Goal: Task Accomplishment & Management: Use online tool/utility

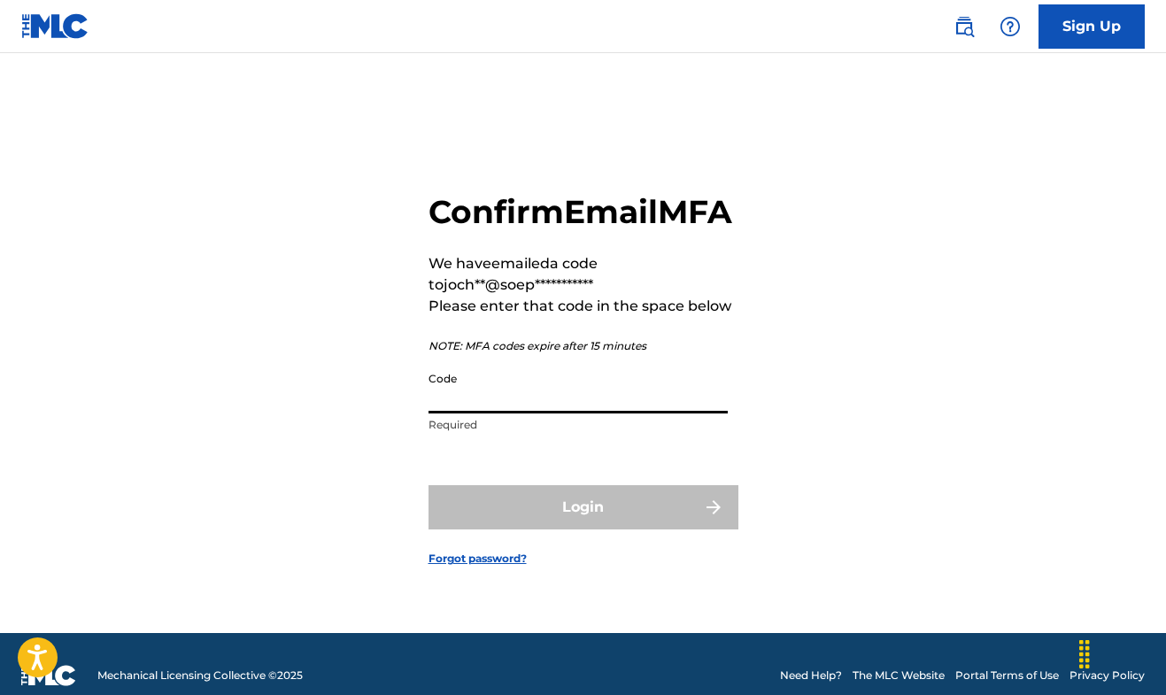
click at [508, 413] on input "Code" at bounding box center [577, 388] width 299 height 50
paste input "025686"
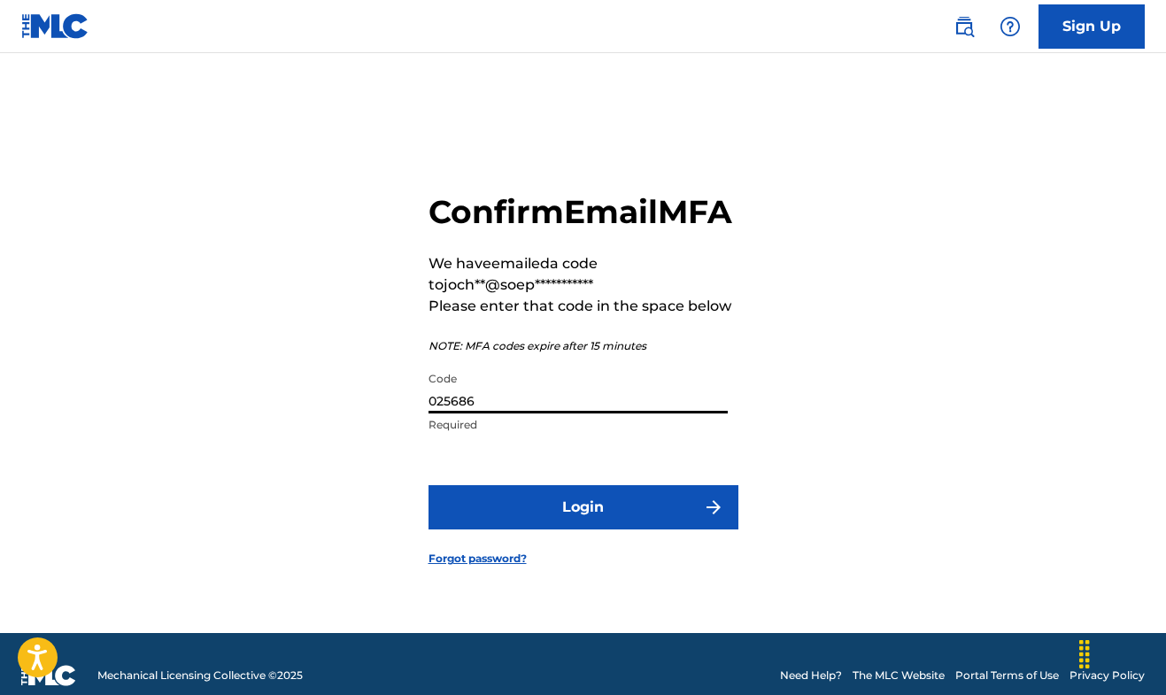
type input "025686"
click at [569, 529] on button "Login" at bounding box center [583, 507] width 310 height 44
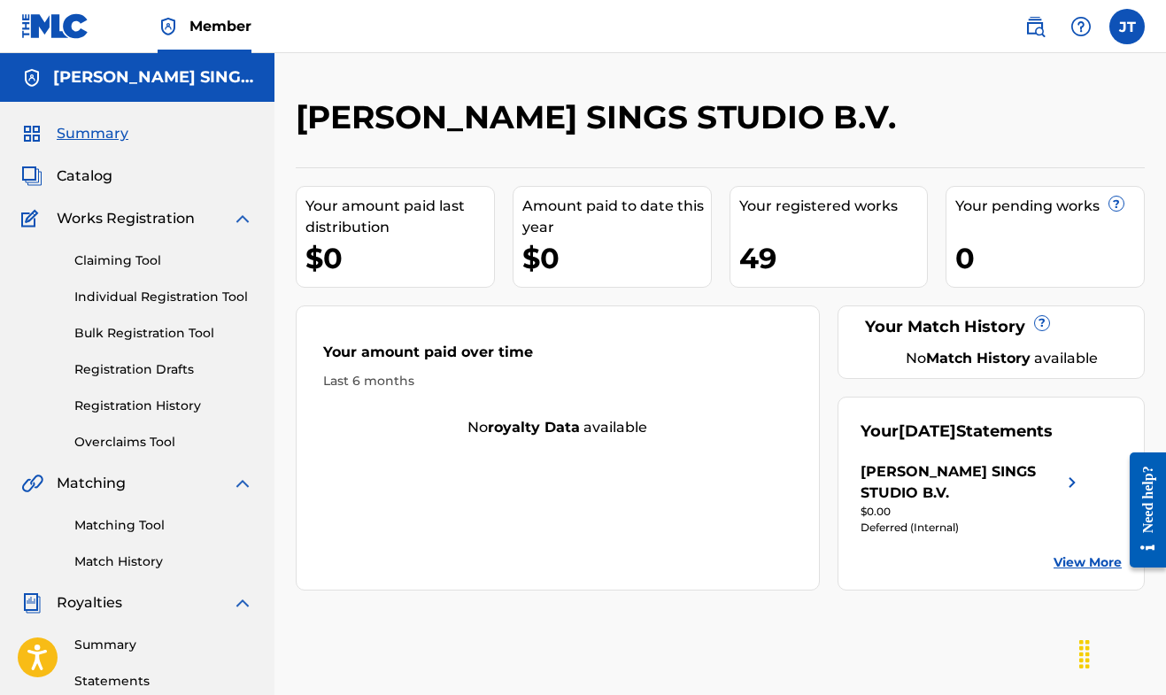
click at [97, 178] on span "Catalog" at bounding box center [85, 176] width 56 height 21
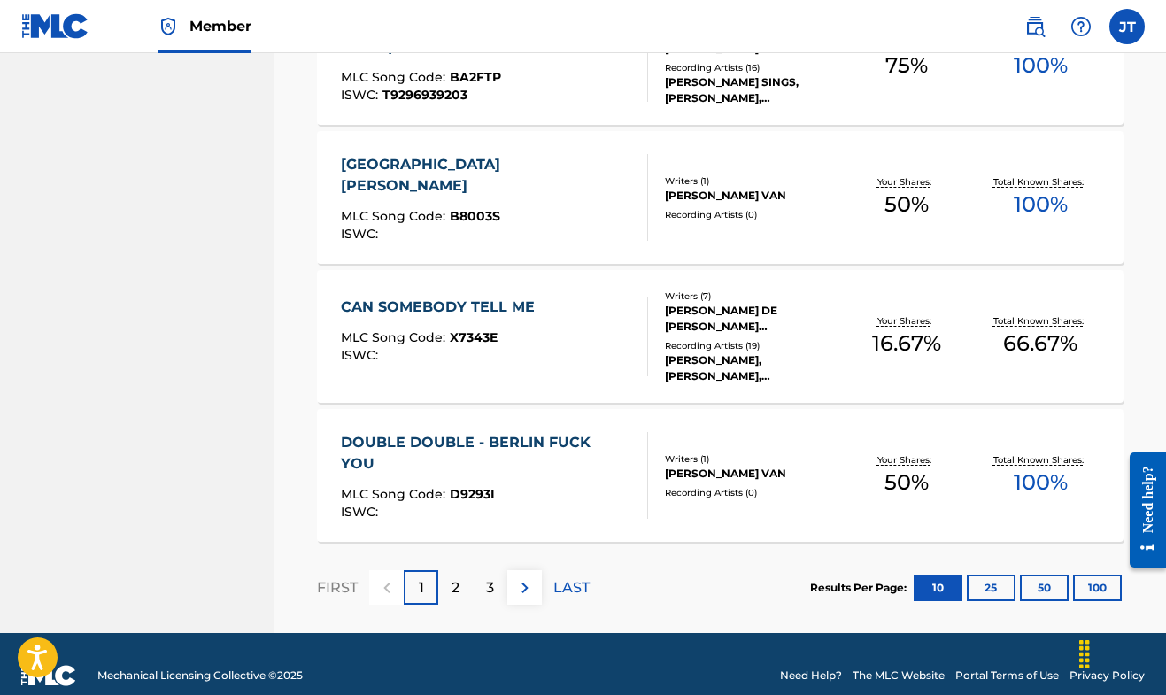
scroll to position [1358, 0]
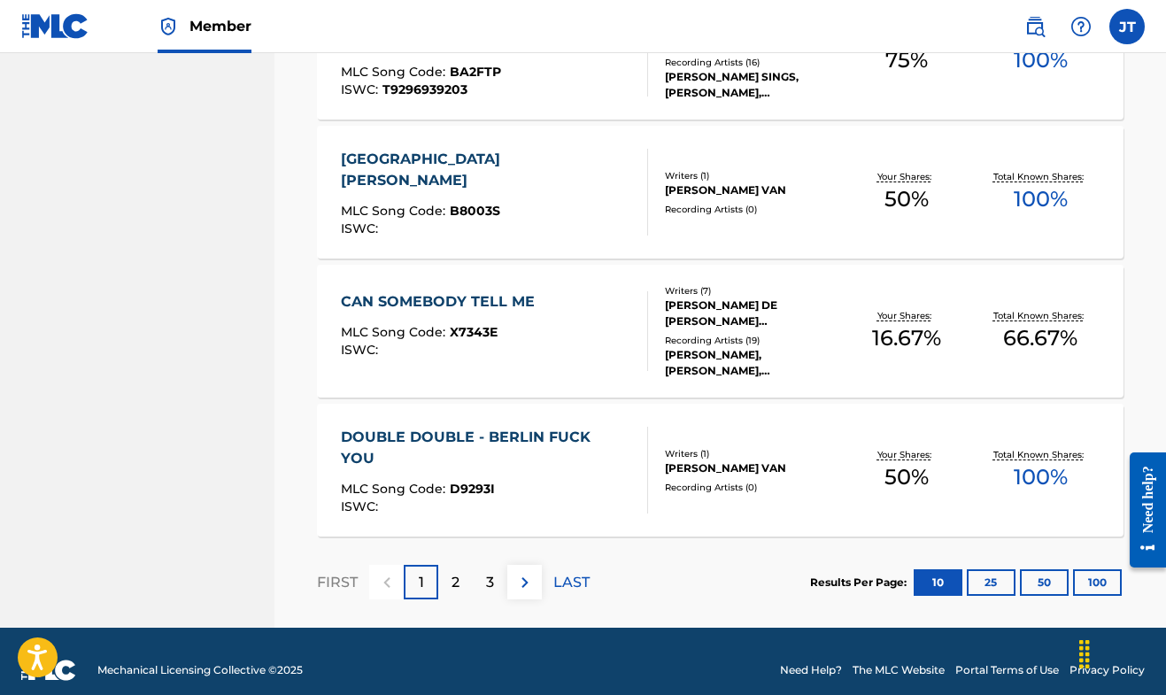
click at [490, 582] on p "3" at bounding box center [490, 582] width 8 height 21
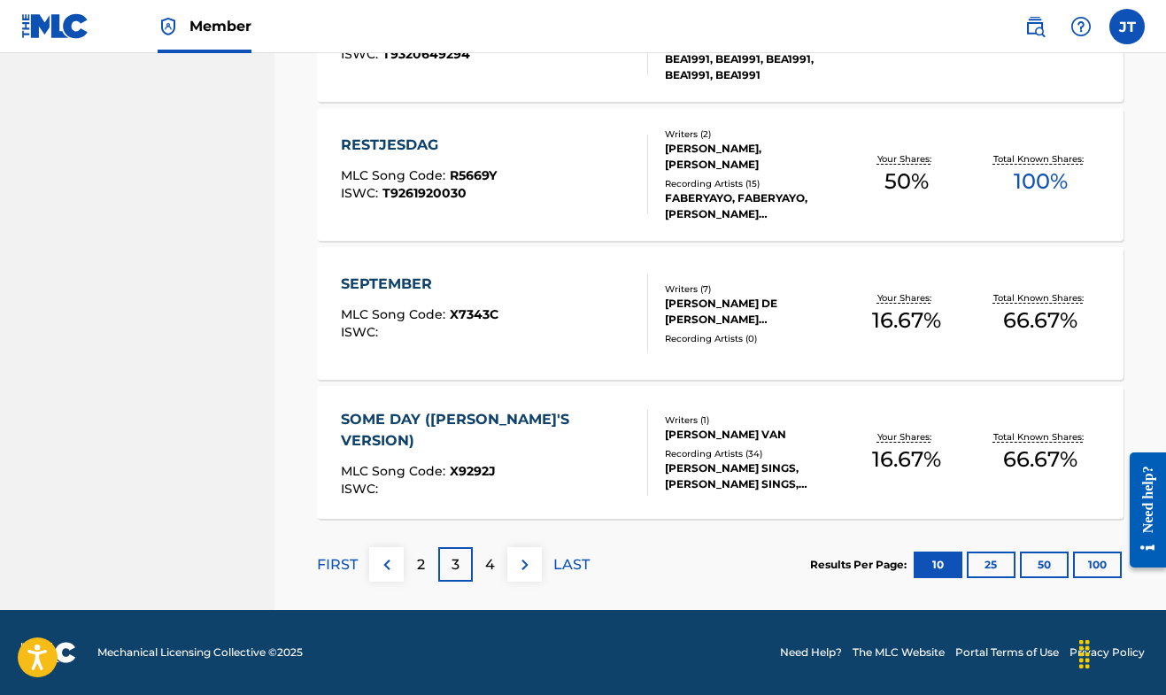
scroll to position [1375, 0]
click at [525, 561] on img at bounding box center [524, 564] width 21 height 21
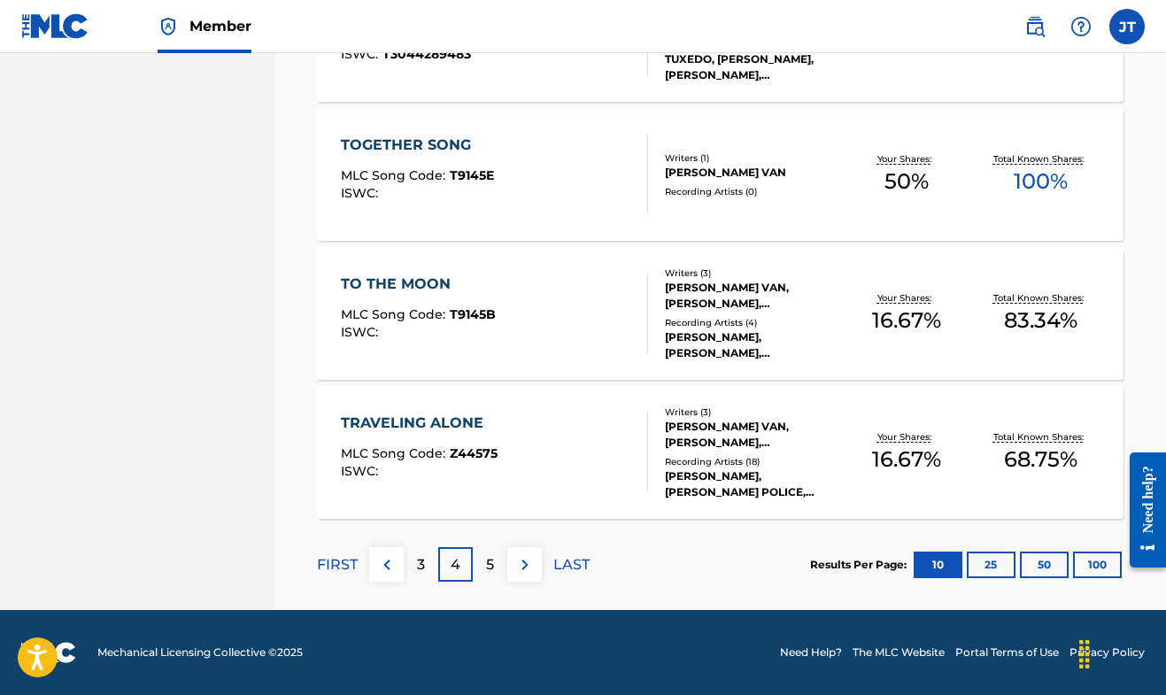
click at [524, 565] on img at bounding box center [524, 564] width 21 height 21
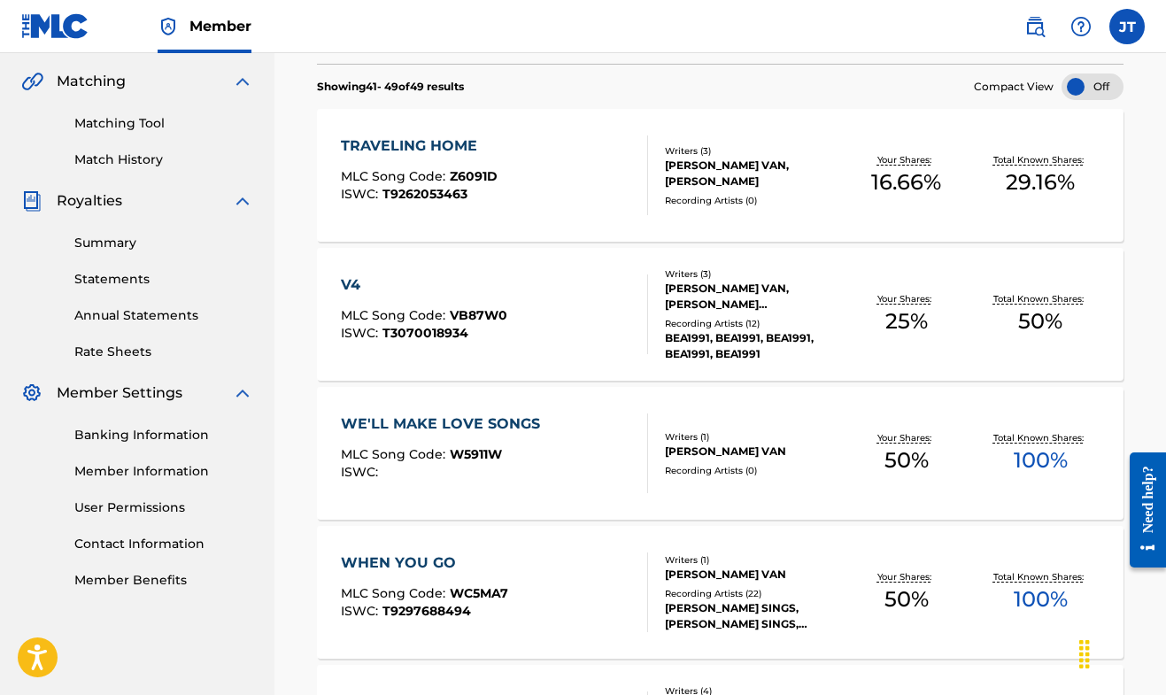
scroll to position [48, 0]
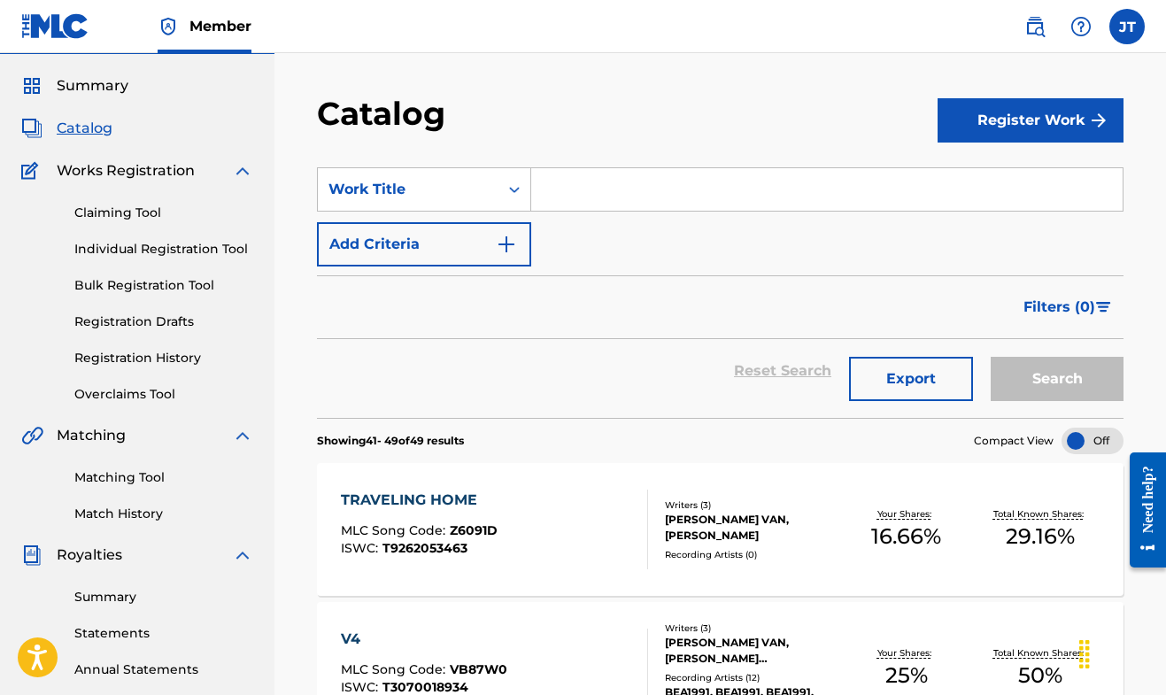
click at [574, 190] on input "Search Form" at bounding box center [826, 189] width 591 height 42
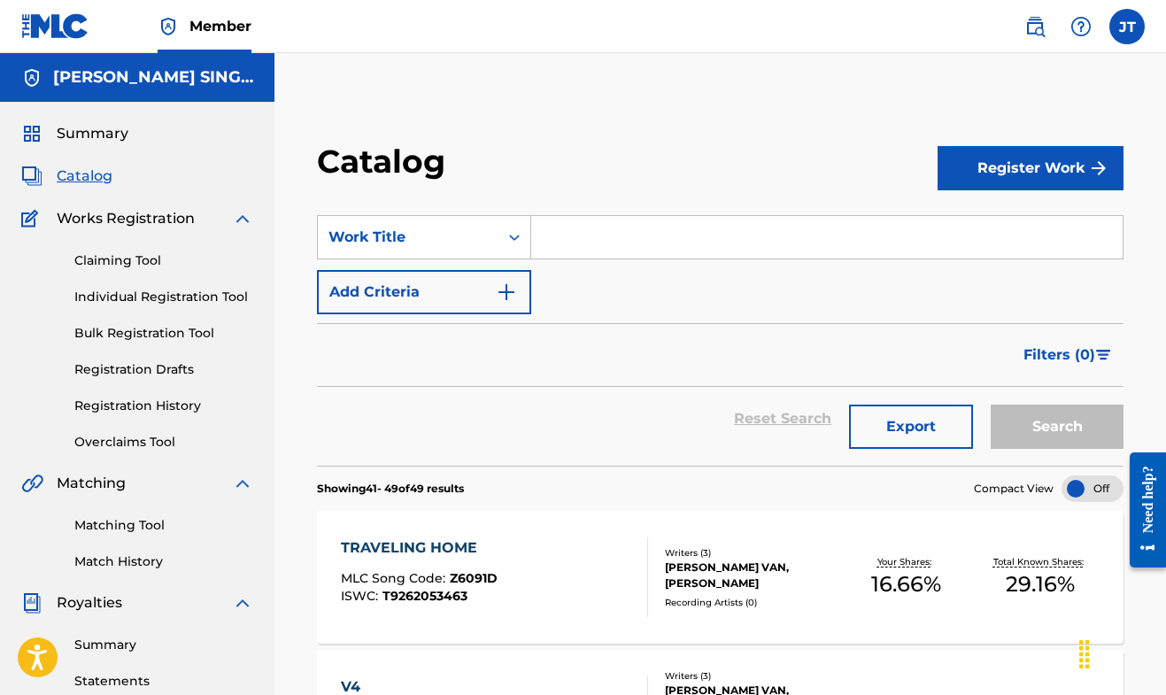
scroll to position [0, 0]
click at [106, 131] on span "Summary" at bounding box center [93, 133] width 72 height 21
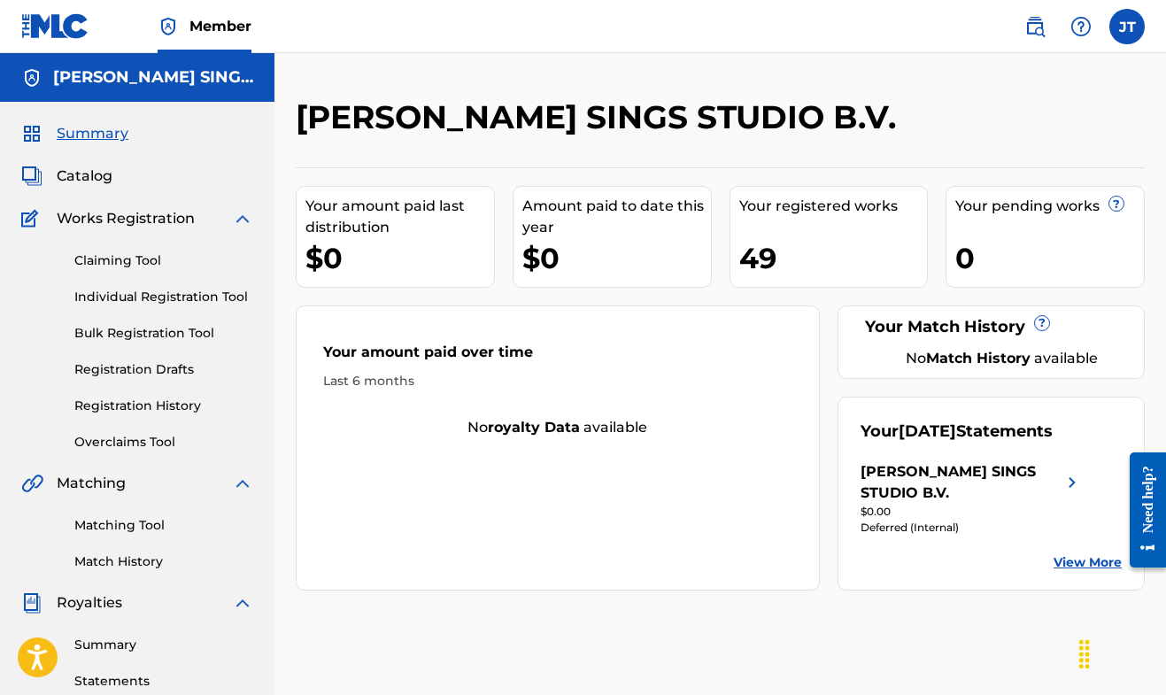
click at [137, 261] on link "Claiming Tool" at bounding box center [163, 260] width 179 height 19
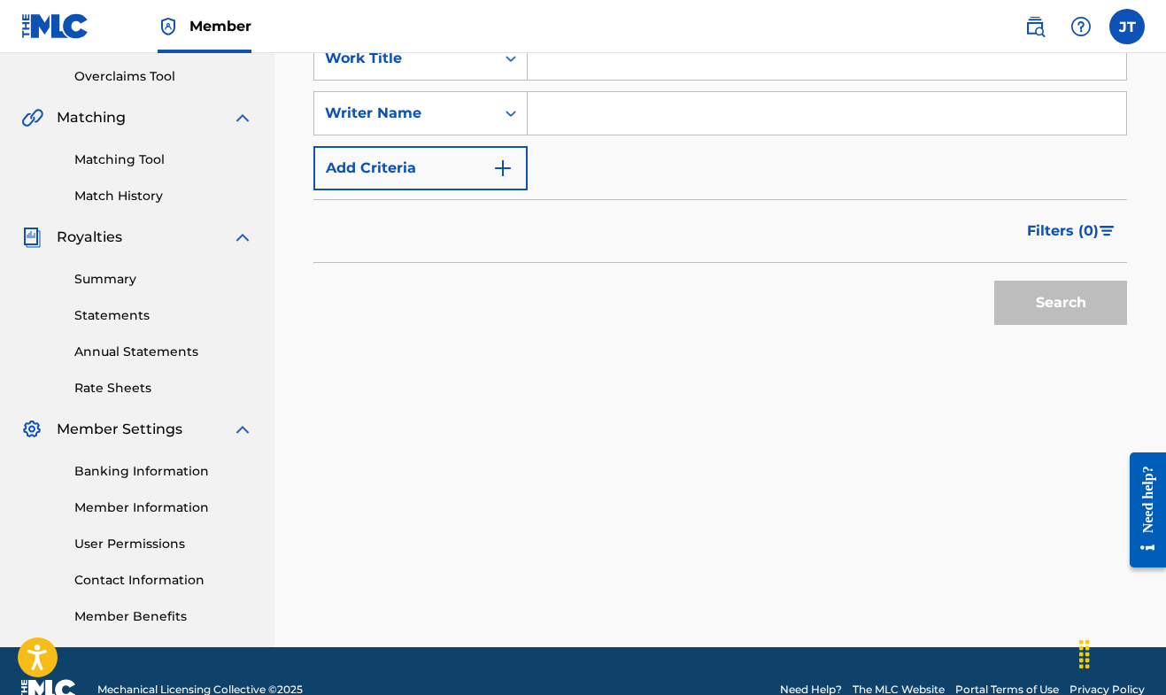
scroll to position [377, 0]
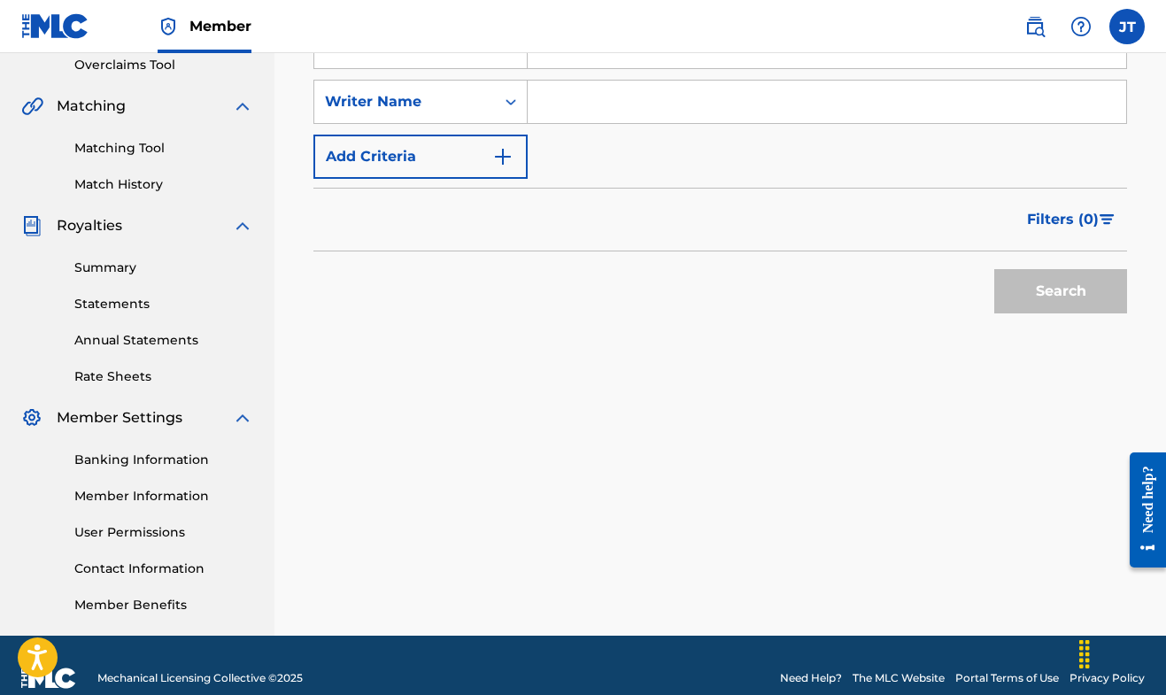
click at [124, 304] on link "Statements" at bounding box center [163, 304] width 179 height 19
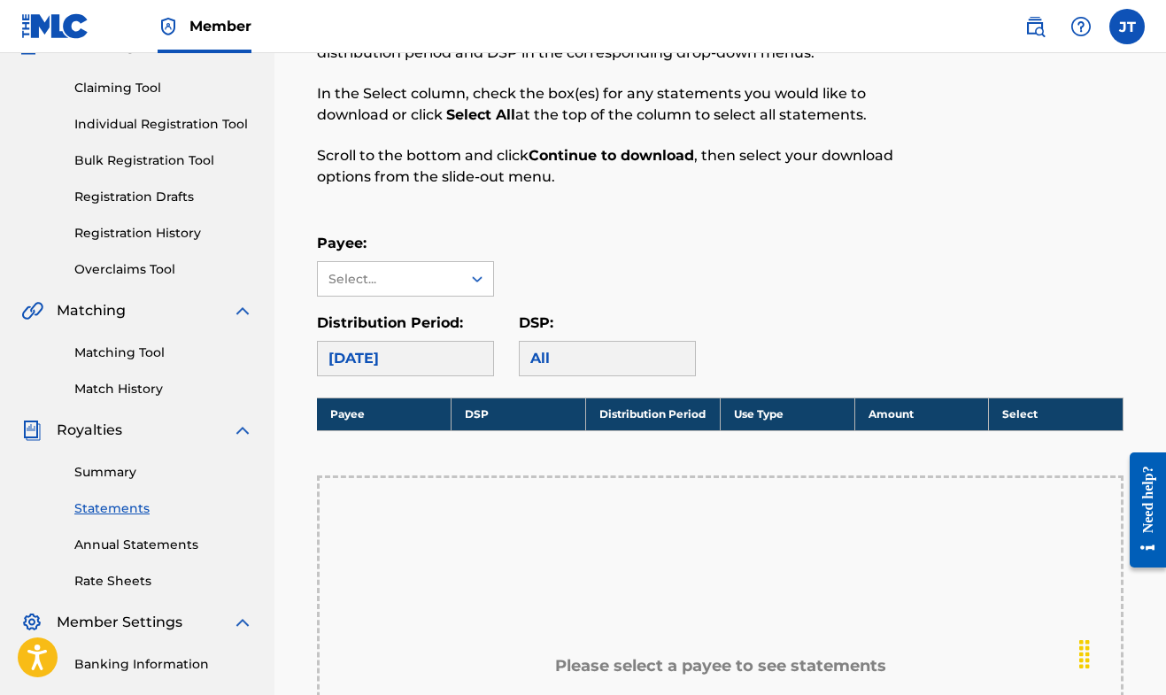
scroll to position [57, 0]
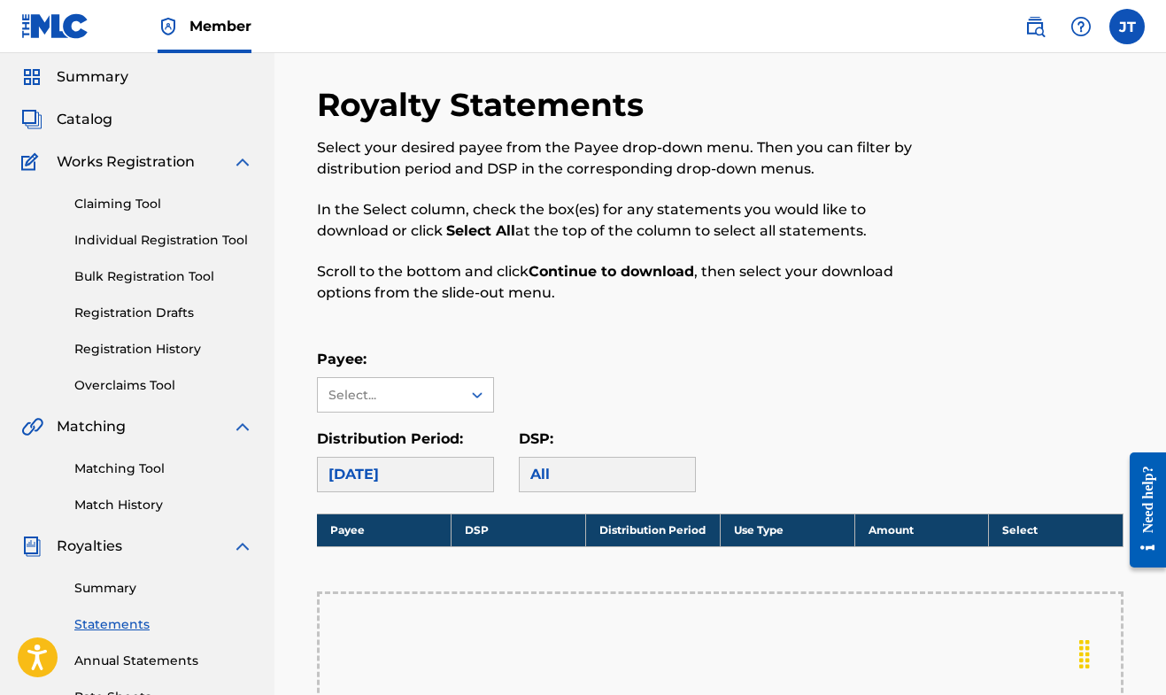
click at [150, 475] on link "Matching Tool" at bounding box center [163, 468] width 179 height 19
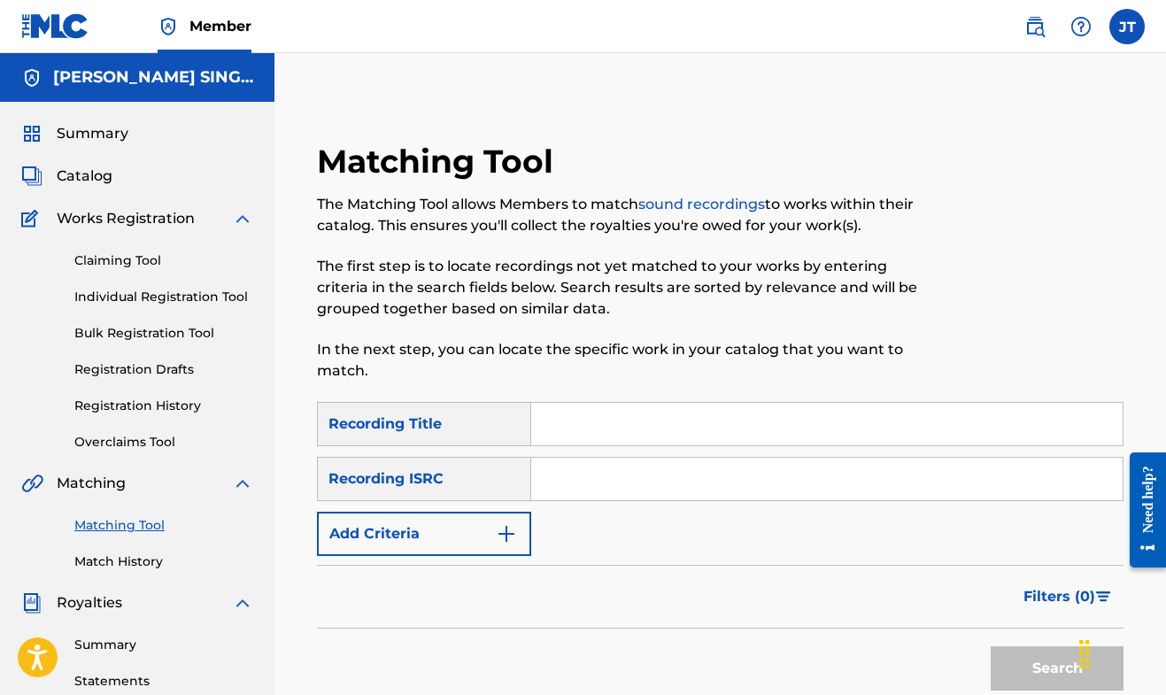
click at [593, 431] on input "Search Form" at bounding box center [826, 424] width 591 height 42
type input "rolled up"
click at [1057, 668] on button "Search" at bounding box center [1056, 668] width 133 height 44
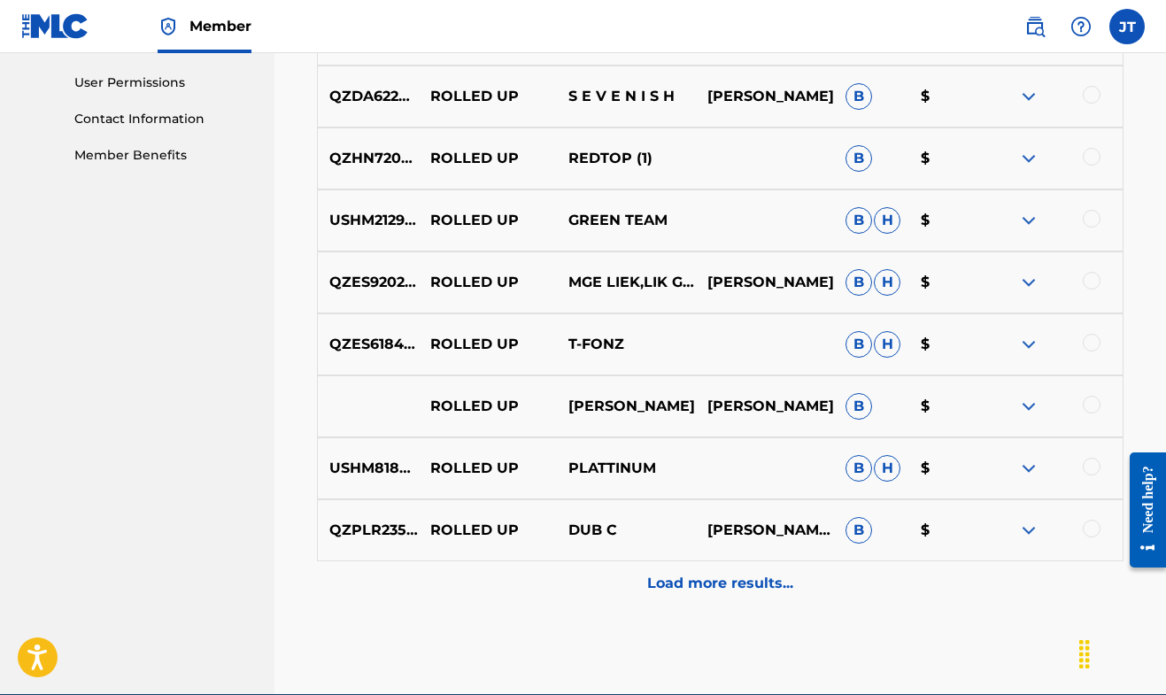
scroll to position [828, 1]
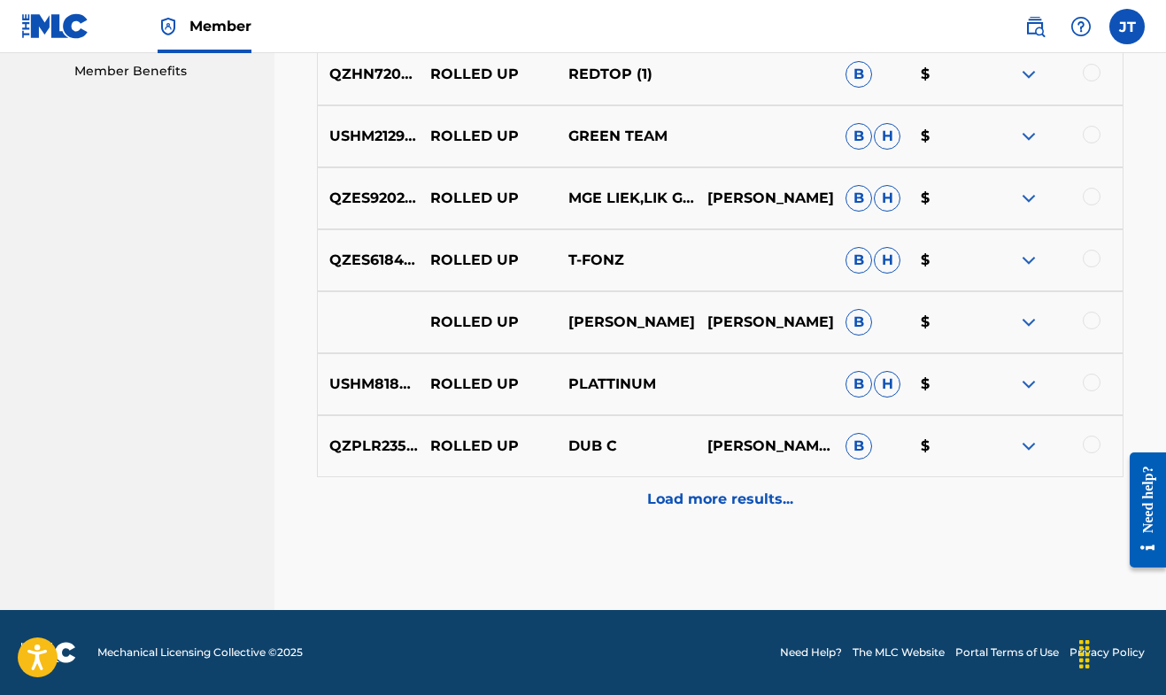
click at [714, 509] on p "Load more results..." at bounding box center [720, 499] width 146 height 21
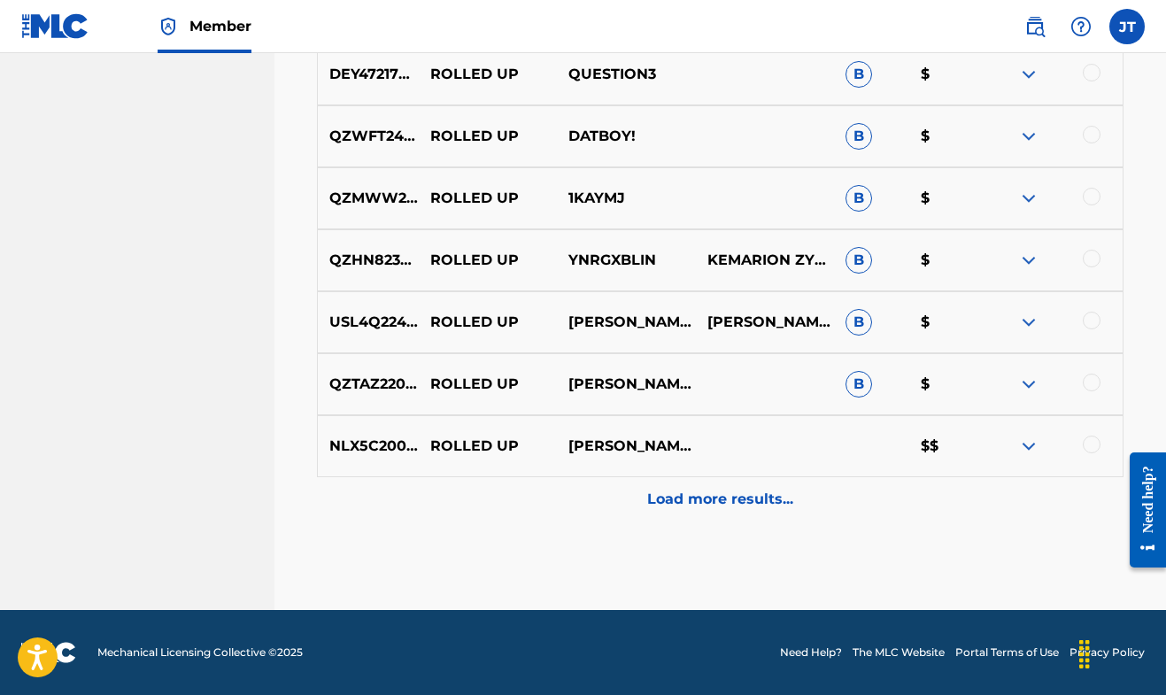
scroll to position [1530, 0]
click at [1029, 443] on img at bounding box center [1028, 445] width 21 height 21
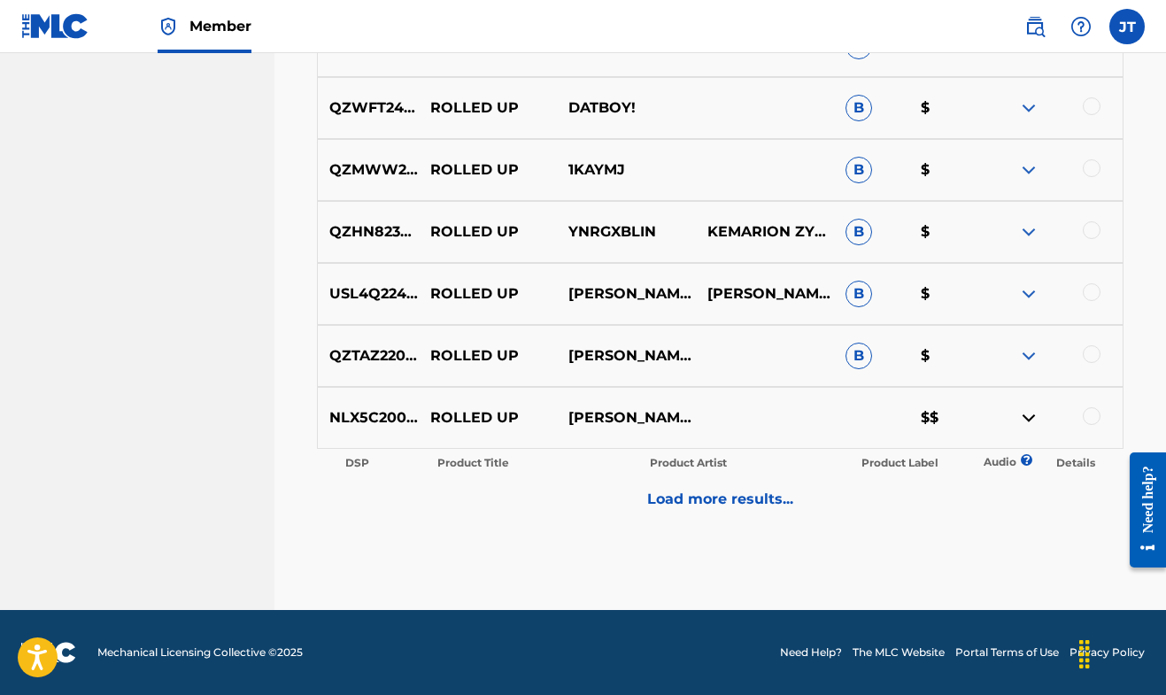
scroll to position [1559, 0]
click at [777, 499] on p "Load more results..." at bounding box center [720, 499] width 146 height 21
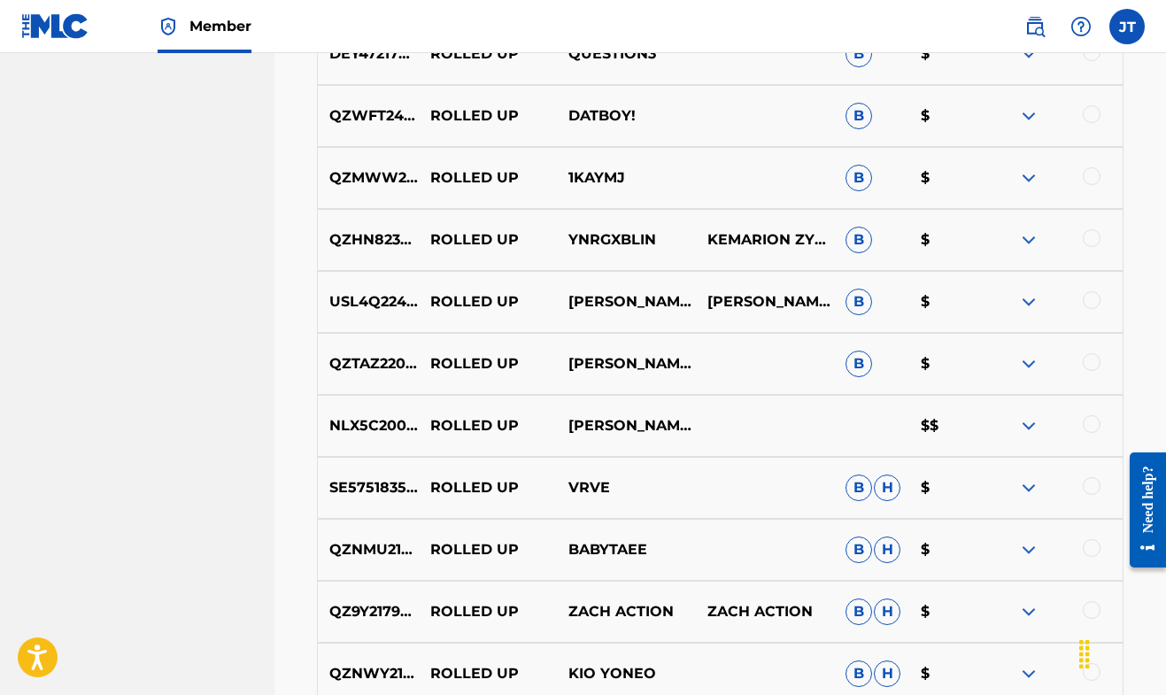
scroll to position [1675, 0]
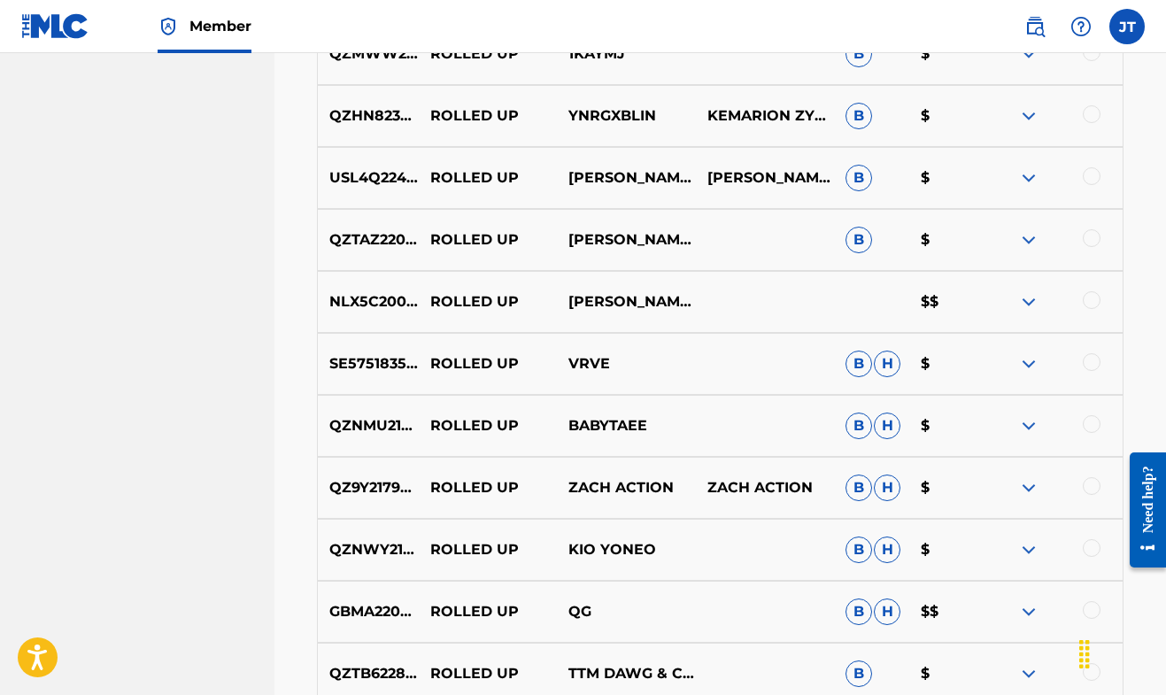
click at [1081, 301] on div at bounding box center [1053, 301] width 138 height 21
click at [1087, 301] on div at bounding box center [1092, 300] width 18 height 18
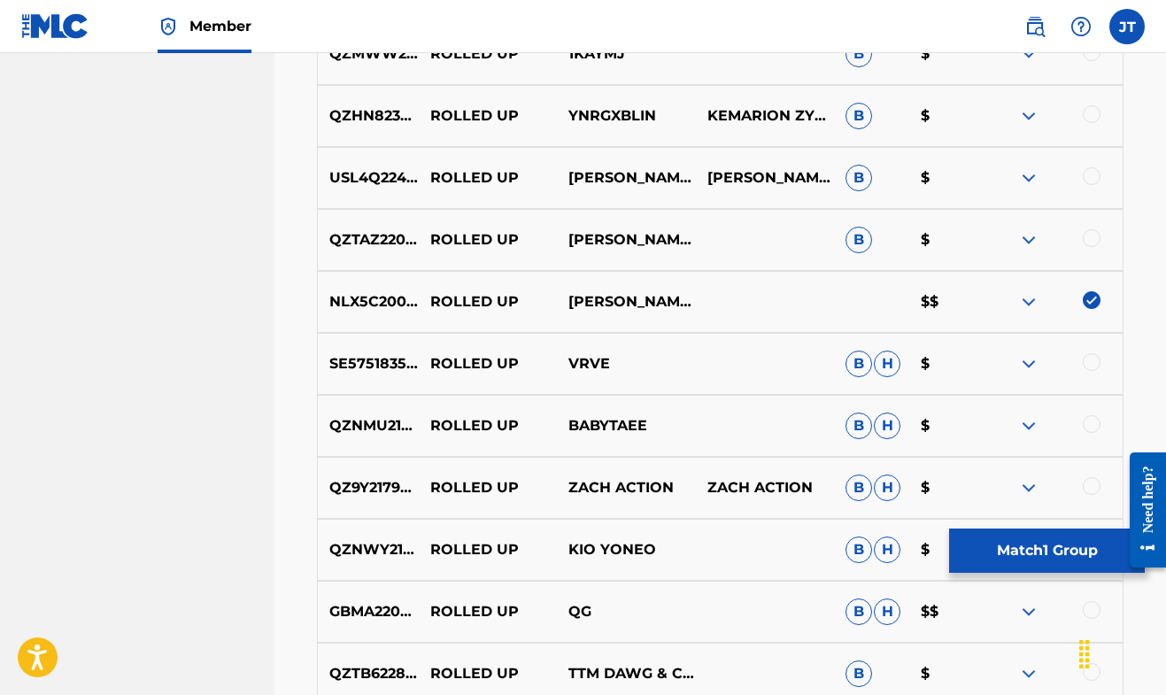
click at [1093, 304] on img at bounding box center [1092, 300] width 18 height 18
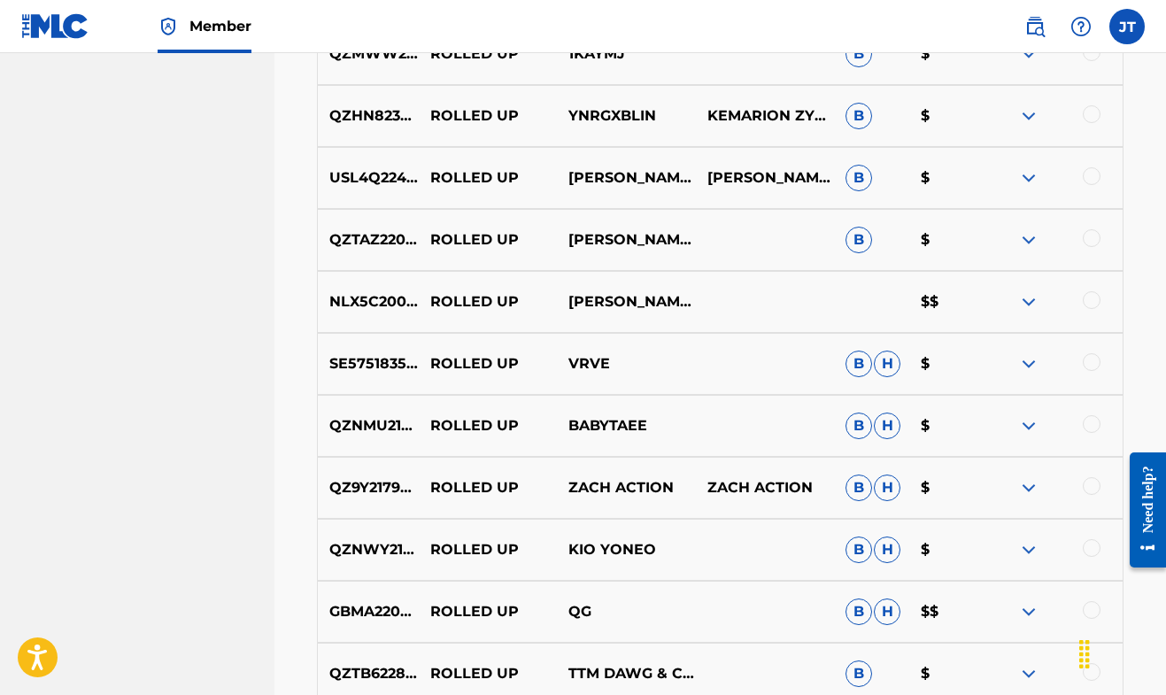
click at [1018, 302] on img at bounding box center [1028, 301] width 21 height 21
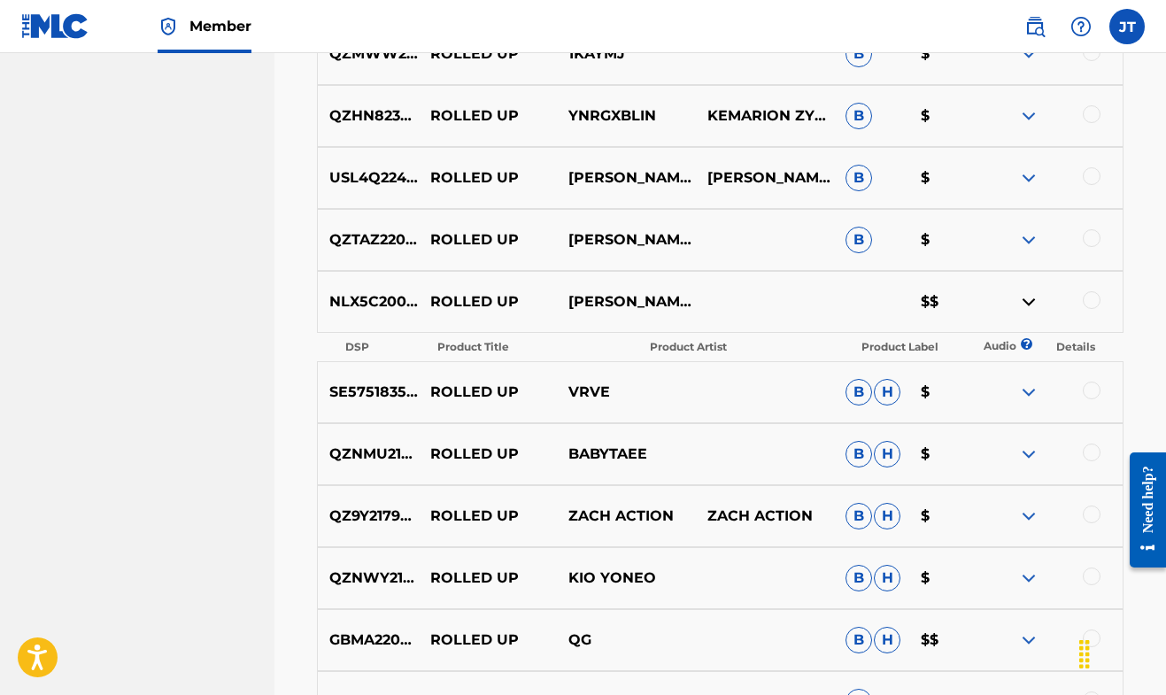
click at [1033, 300] on img at bounding box center [1028, 301] width 21 height 21
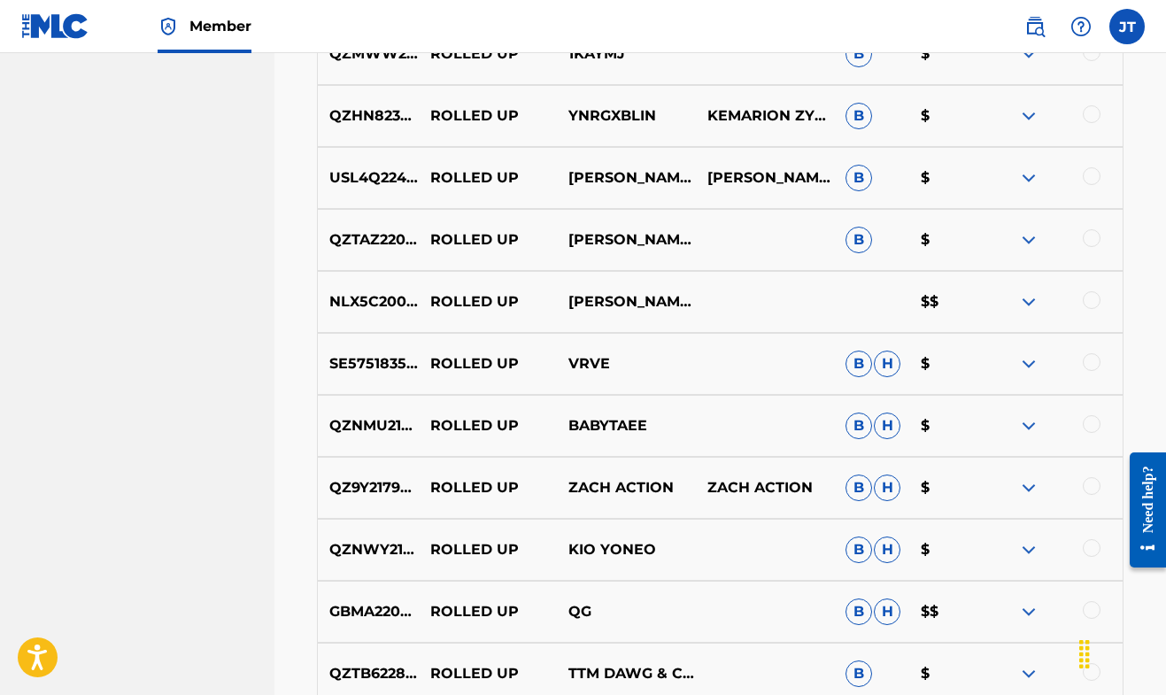
click at [377, 304] on p "NLX5C2000002" at bounding box center [368, 301] width 101 height 21
drag, startPoint x: 443, startPoint y: 300, endPoint x: 332, endPoint y: 305, distance: 111.7
click at [332, 305] on div "NLX5C2000002 ROLLED UP [PERSON_NAME] SINGS FEAT. [PERSON_NAME] $$" at bounding box center [720, 302] width 806 height 62
click at [330, 305] on p "NLX5C2000002" at bounding box center [368, 301] width 101 height 21
drag, startPoint x: 330, startPoint y: 304, endPoint x: 425, endPoint y: 303, distance: 94.7
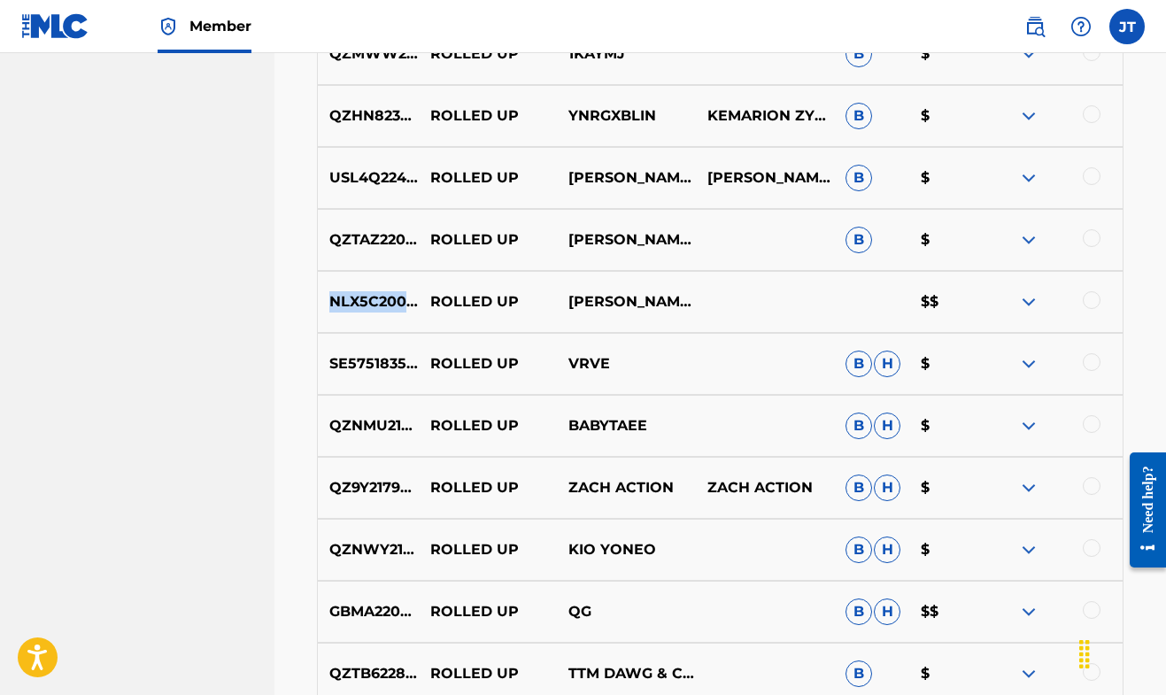
click at [425, 303] on div "NLX5C2000002 ROLLED UP [PERSON_NAME] SINGS FEAT. [PERSON_NAME] $$" at bounding box center [720, 302] width 806 height 62
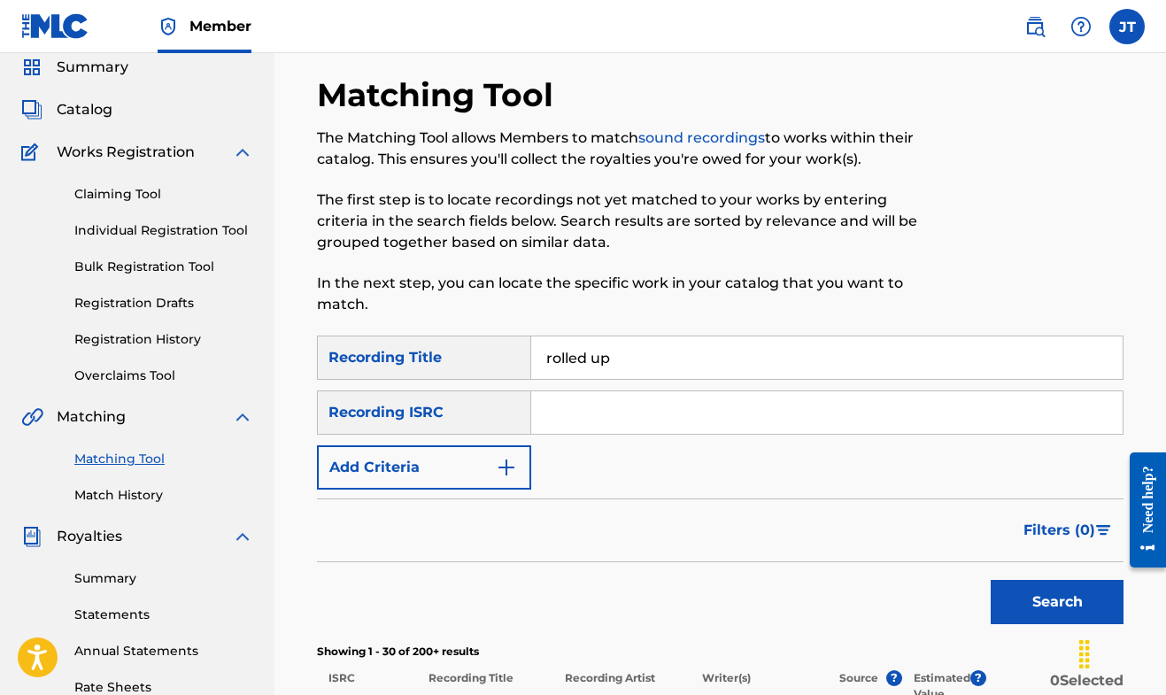
scroll to position [65, 0]
click at [150, 149] on span "Works Registration" at bounding box center [126, 153] width 138 height 21
click at [159, 306] on link "Registration Drafts" at bounding box center [163, 304] width 179 height 19
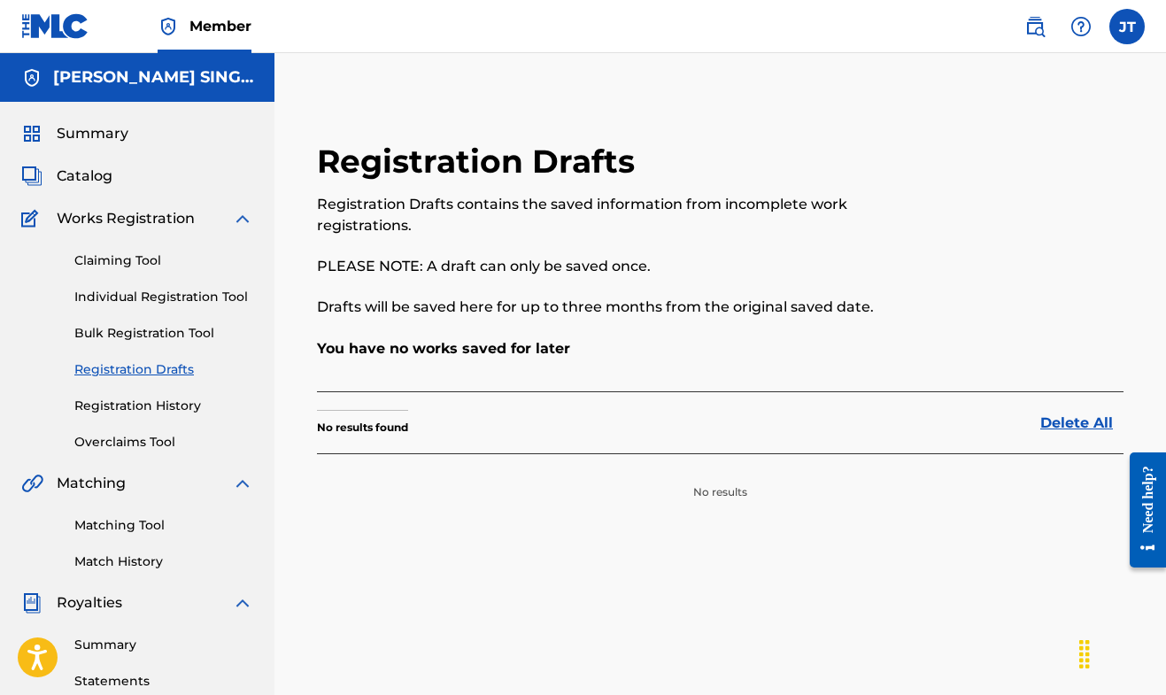
click at [160, 404] on link "Registration History" at bounding box center [163, 406] width 179 height 19
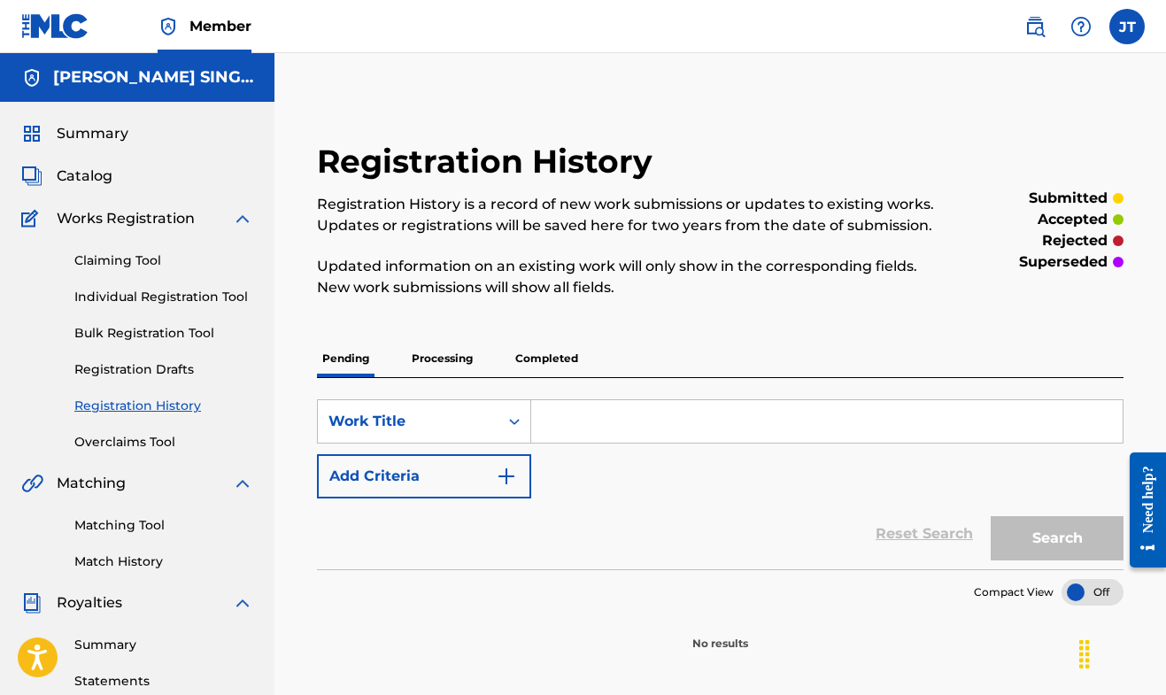
click at [87, 176] on span "Catalog" at bounding box center [85, 176] width 56 height 21
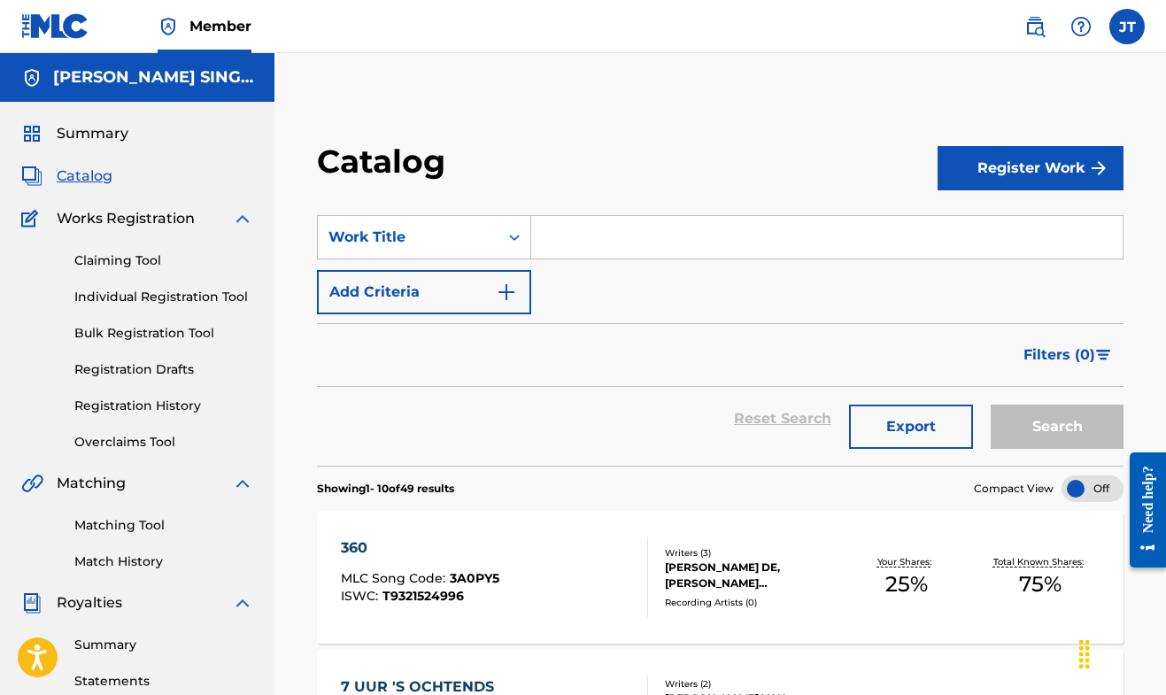
click at [143, 258] on link "Claiming Tool" at bounding box center [163, 260] width 179 height 19
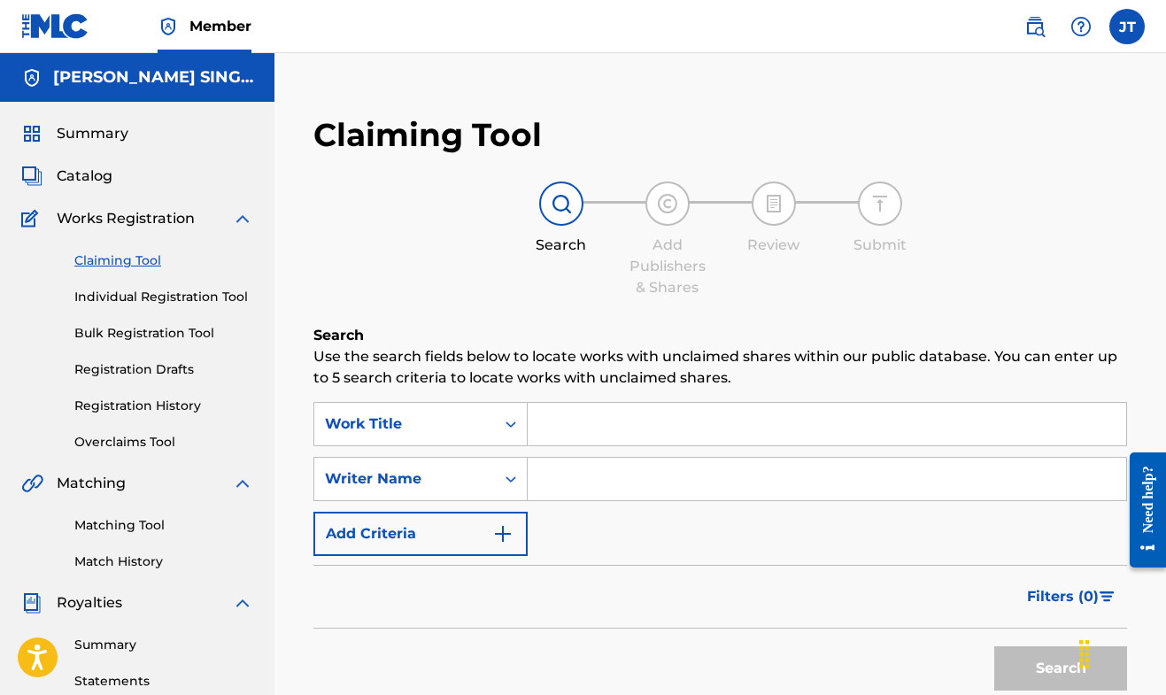
click at [576, 434] on input "Search Form" at bounding box center [827, 424] width 598 height 42
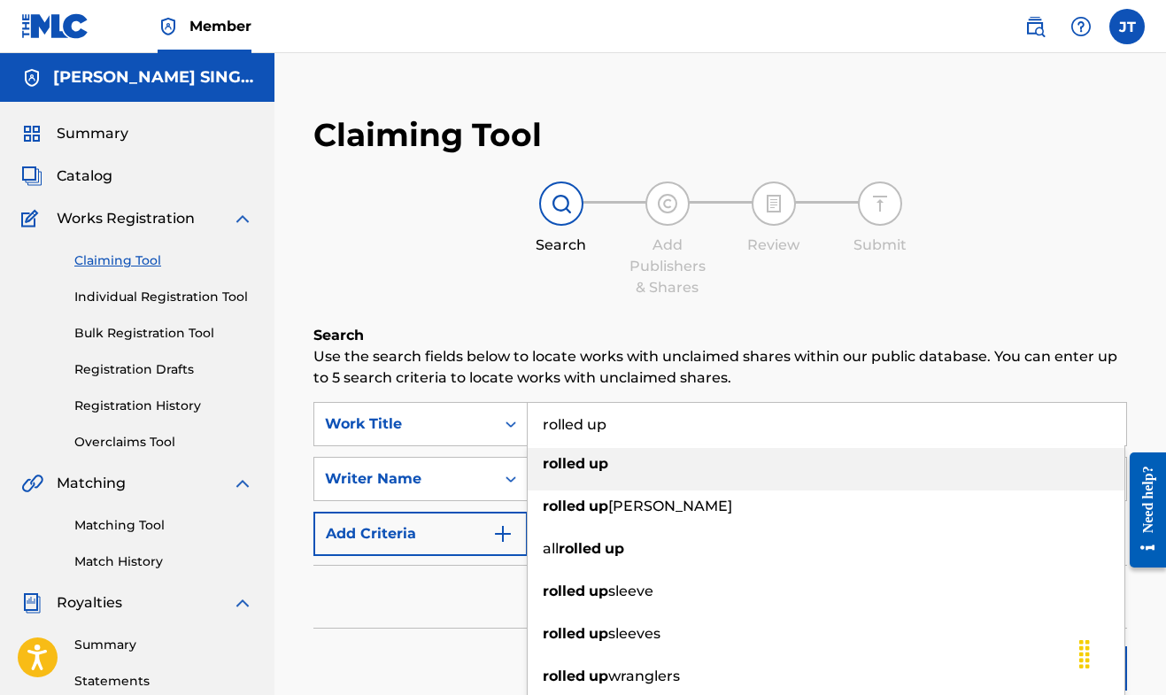
type input "rolled up"
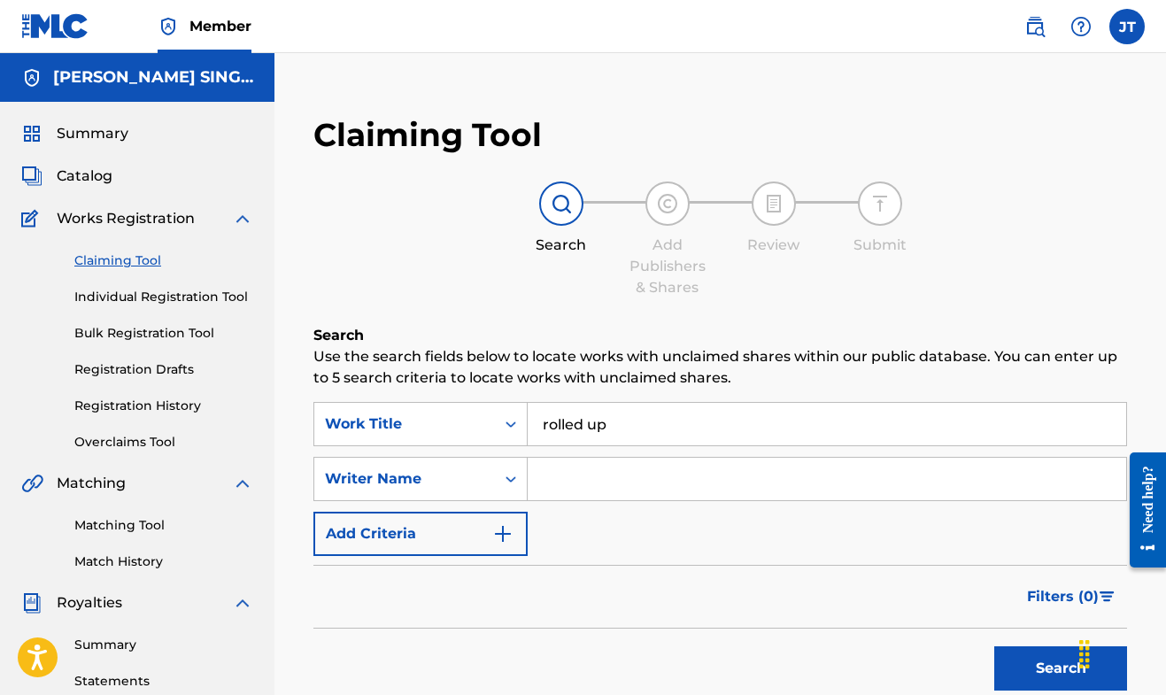
click at [645, 483] on input "Search Form" at bounding box center [827, 479] width 598 height 42
click at [1060, 668] on button "Search" at bounding box center [1060, 668] width 133 height 44
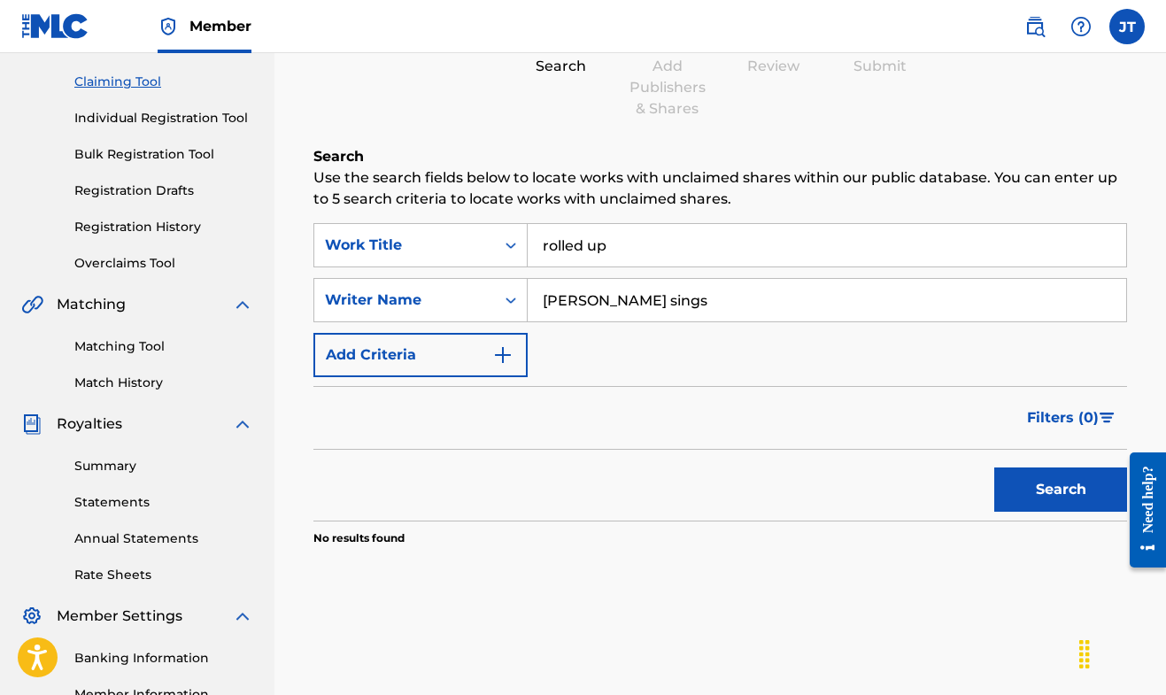
scroll to position [181, 0]
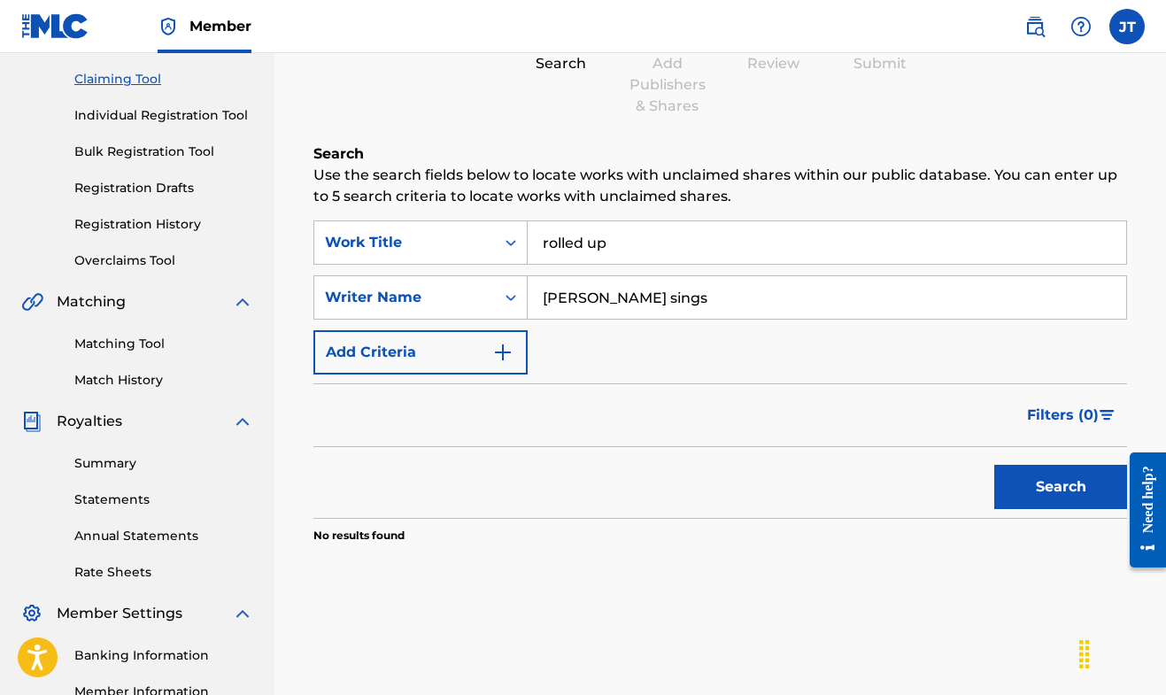
click at [1048, 503] on button "Search" at bounding box center [1060, 487] width 133 height 44
drag, startPoint x: 661, startPoint y: 304, endPoint x: 486, endPoint y: 300, distance: 175.3
click at [486, 300] on div "SearchWithCriteriaf58ff159-24d6-490e-b2d3-f6c80121eacf Writer Name [PERSON_NAME…" at bounding box center [719, 297] width 813 height 44
type input "[PERSON_NAME]"
click at [1052, 502] on button "Search" at bounding box center [1060, 487] width 133 height 44
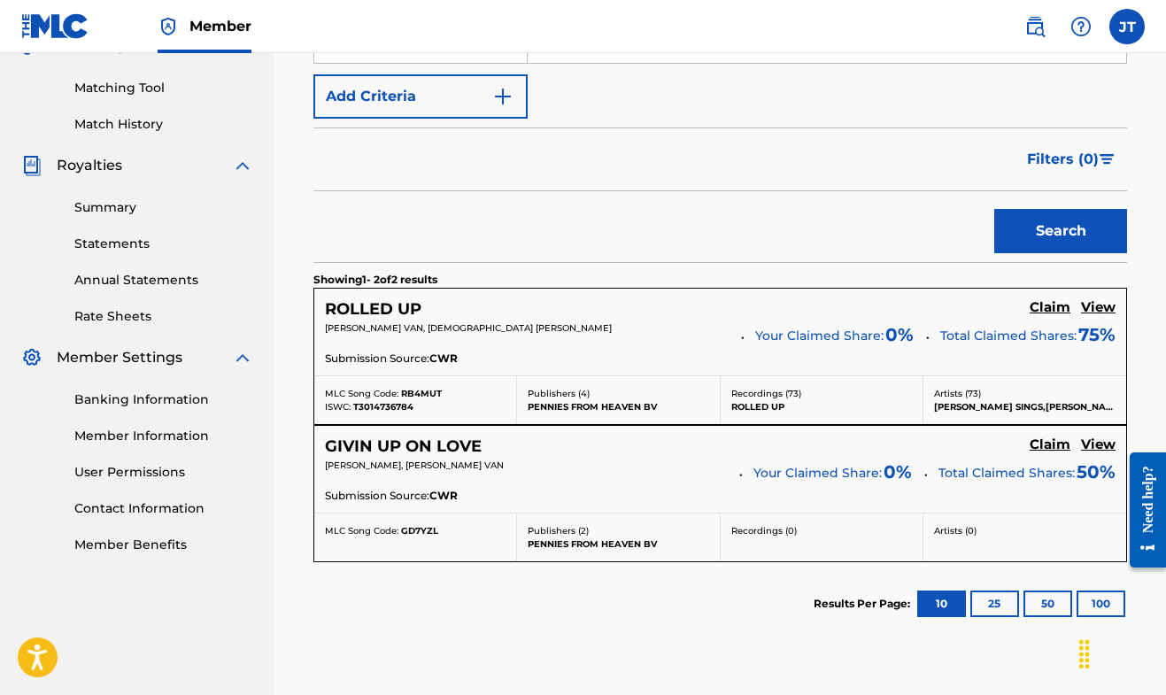
scroll to position [437, 0]
click at [405, 304] on h5 "ROLLED UP" at bounding box center [373, 309] width 96 height 20
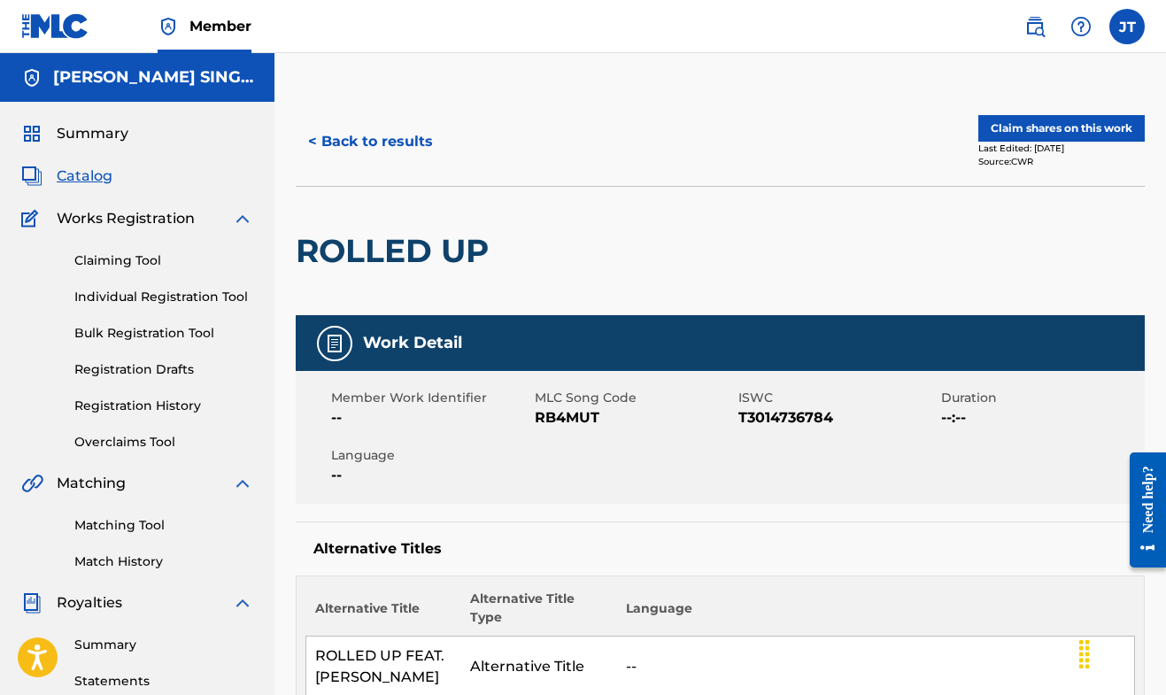
click at [89, 177] on span "Catalog" at bounding box center [85, 176] width 56 height 21
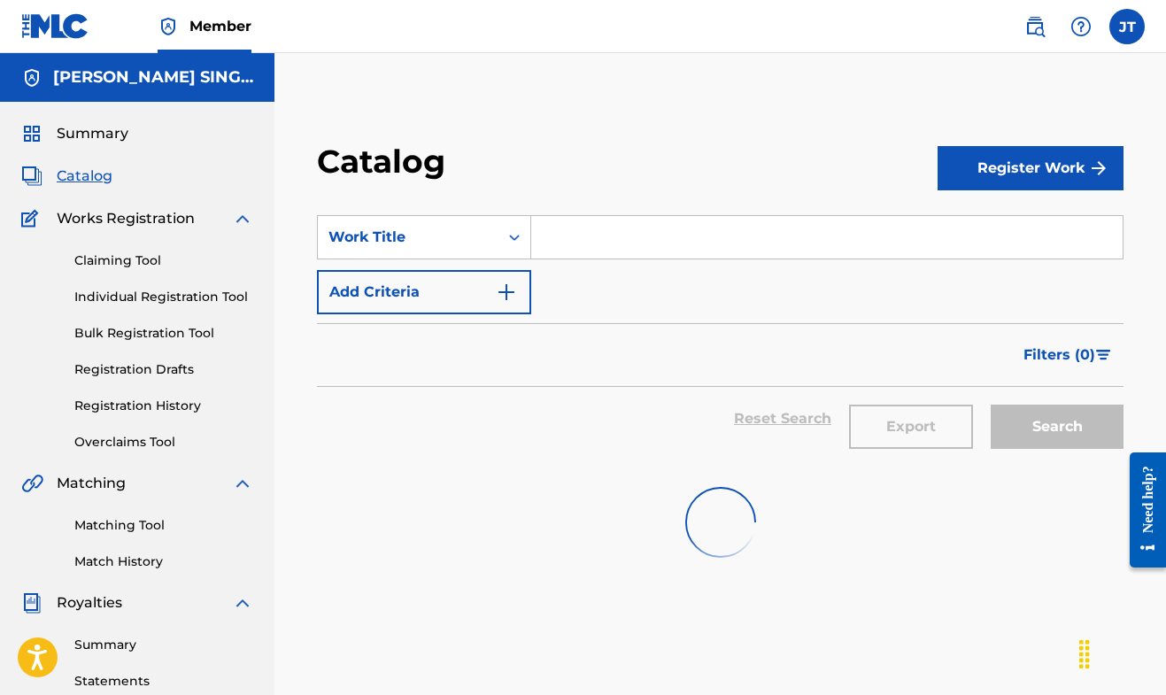
click at [572, 236] on input "Search Form" at bounding box center [826, 237] width 591 height 42
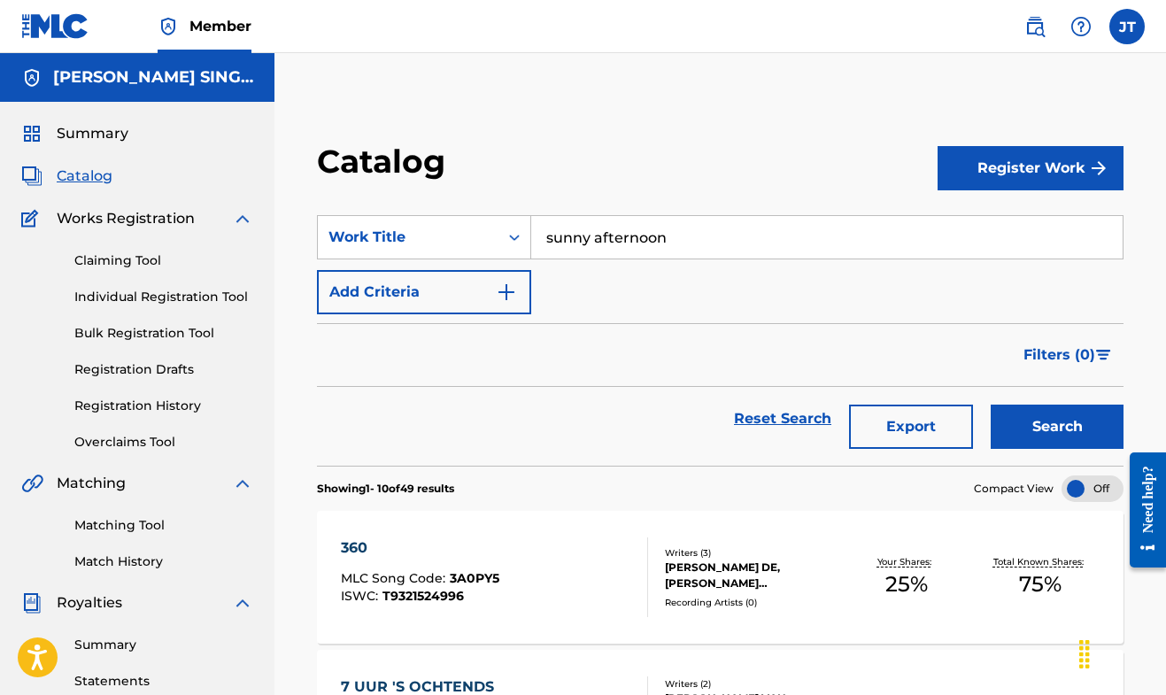
type input "sunny afternoon"
click at [151, 265] on link "Claiming Tool" at bounding box center [163, 260] width 179 height 19
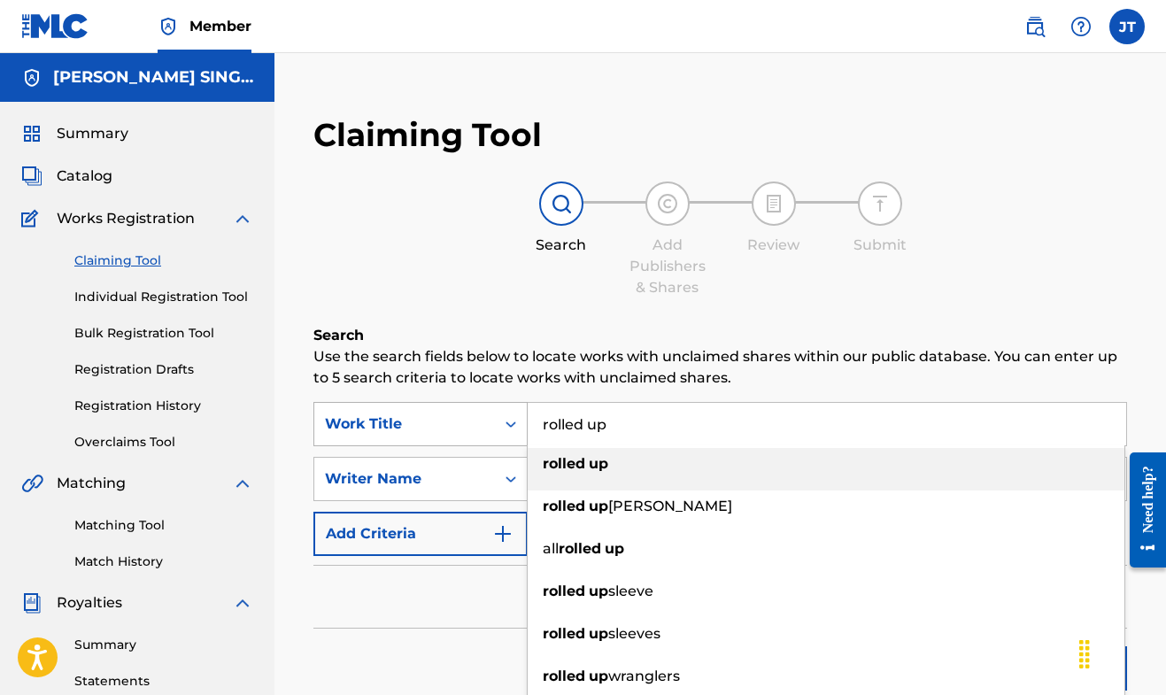
drag, startPoint x: 640, startPoint y: 430, endPoint x: 514, endPoint y: 428, distance: 125.7
click at [514, 428] on div "SearchWithCriteriaa824fc01-05eb-4177-bca0-955cc8b2f52b Work Title rolled up rol…" at bounding box center [719, 424] width 813 height 44
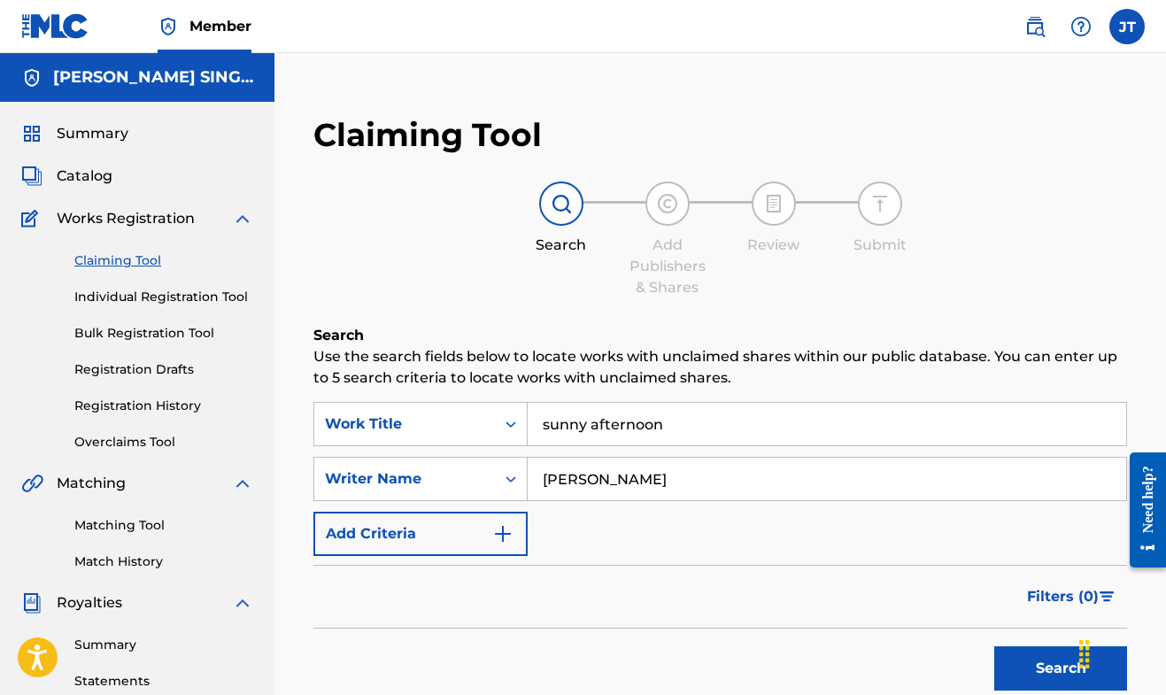
type input "sunny afternoon"
click at [1033, 655] on button "Search" at bounding box center [1060, 668] width 133 height 44
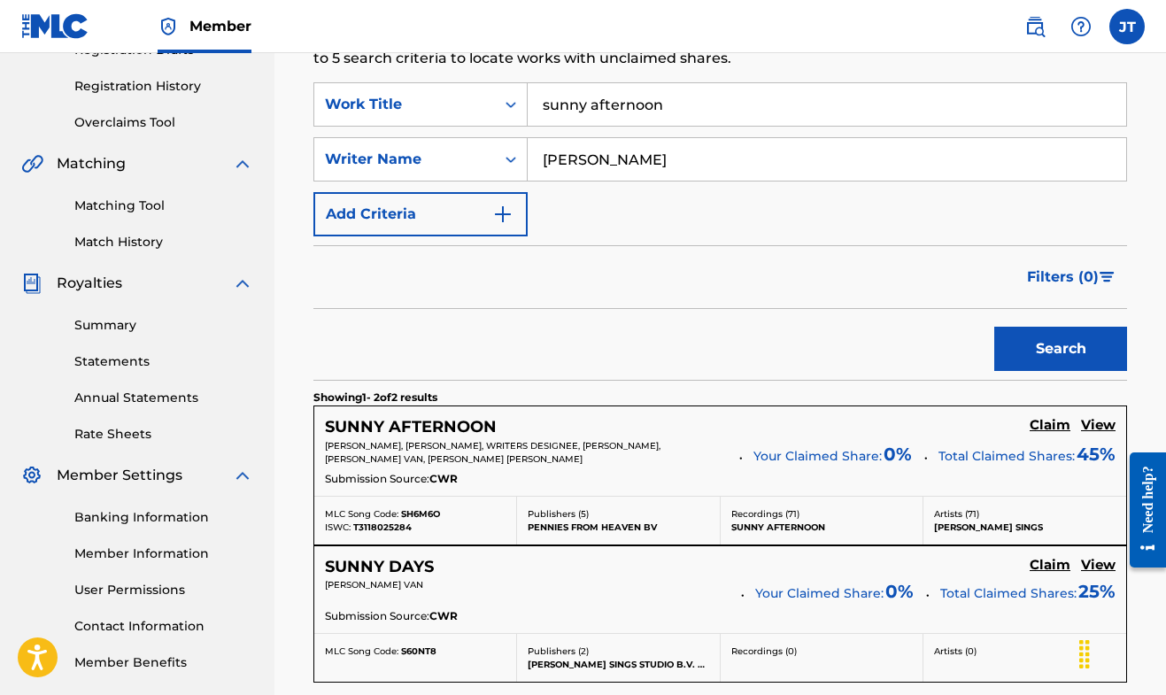
scroll to position [374, 0]
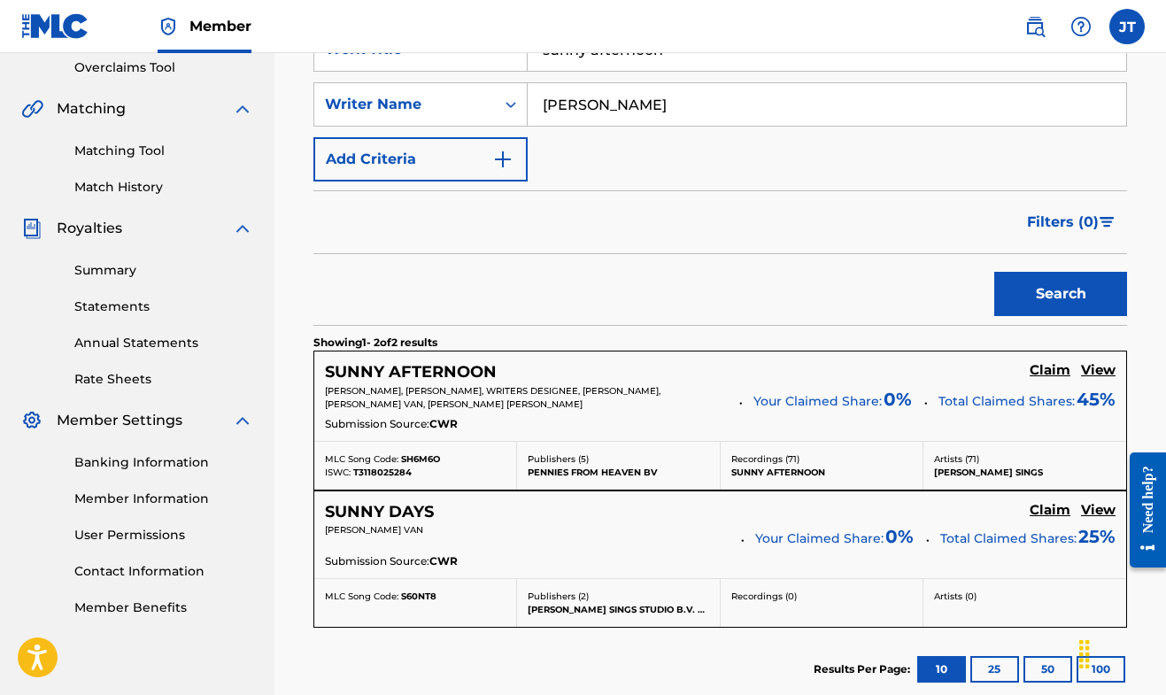
click at [408, 372] on h5 "SUNNY AFTERNOON" at bounding box center [411, 372] width 172 height 20
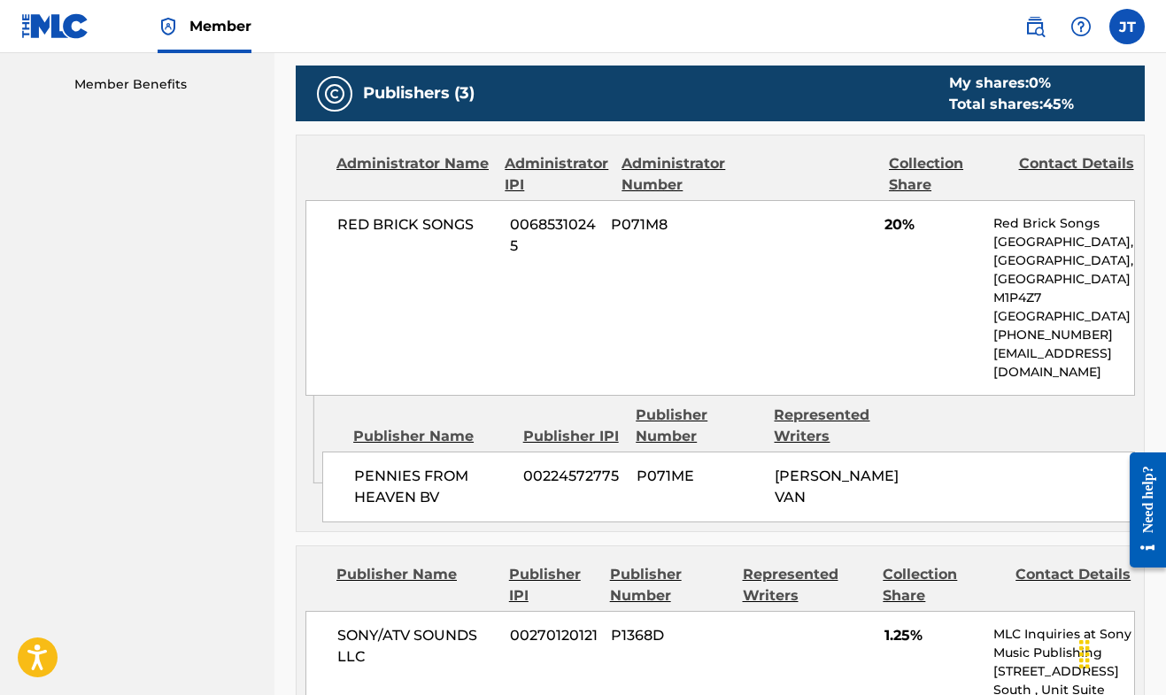
scroll to position [899, 0]
